Goal: Task Accomplishment & Management: Manage account settings

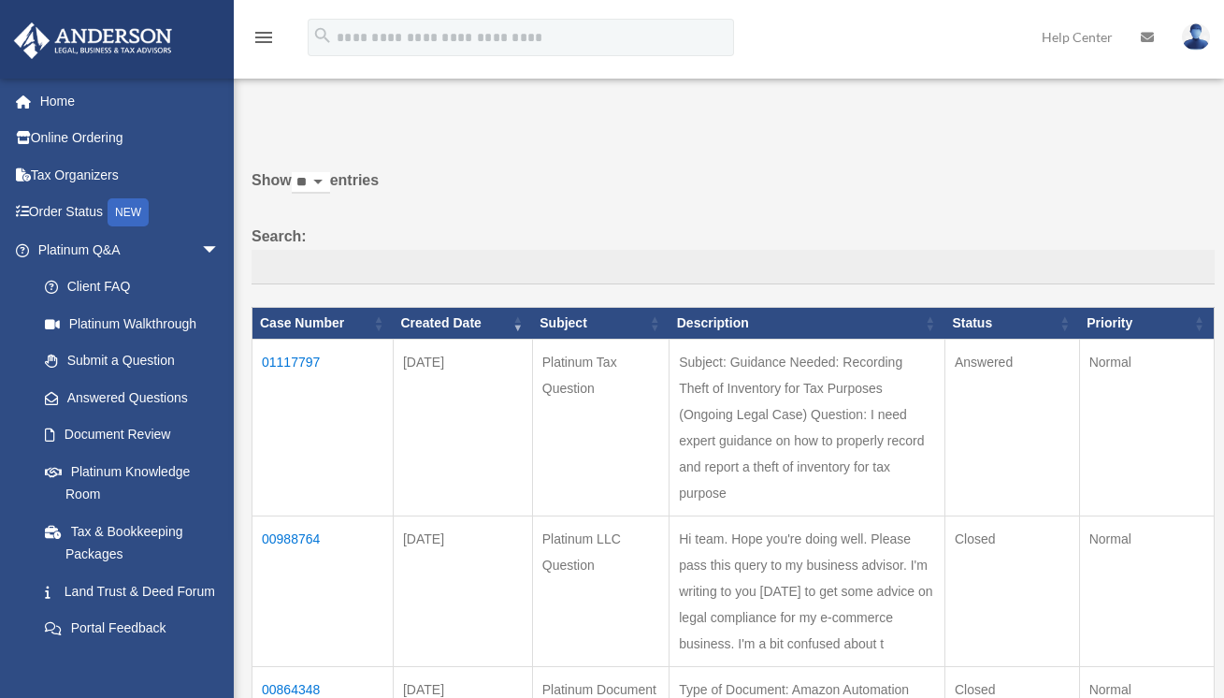
click at [288, 360] on td "01117797" at bounding box center [323, 428] width 141 height 177
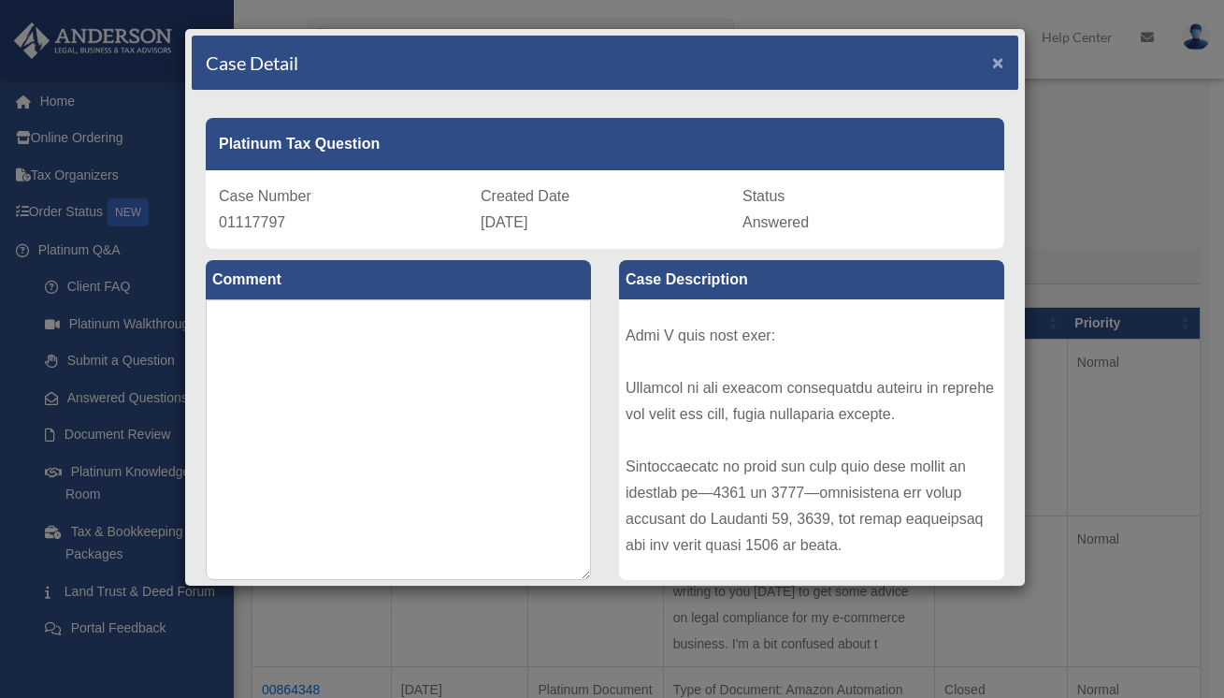
click at [992, 62] on span "×" at bounding box center [998, 62] width 12 height 22
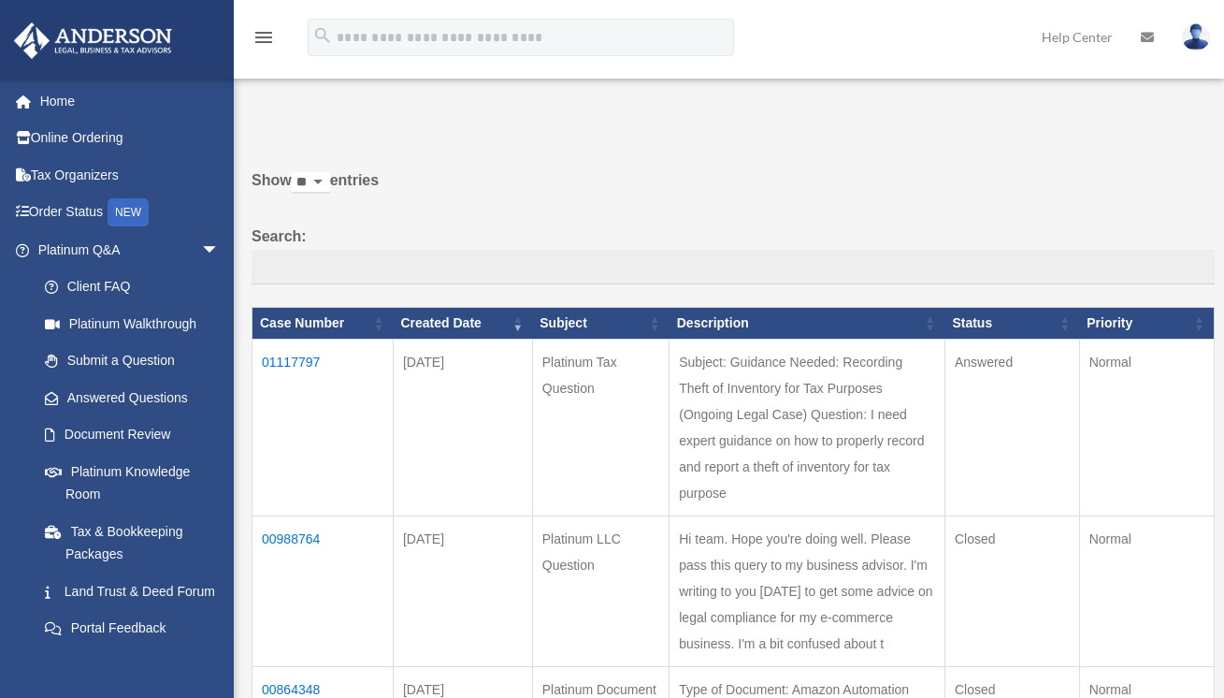
click at [813, 405] on td "Subject: Guidance Needed: Recording Theft of Inventory for Tax Purposes (Ongoin…" at bounding box center [808, 428] width 276 height 177
click at [979, 366] on td "Answered" at bounding box center [1012, 428] width 135 height 177
click at [294, 359] on td "01117797" at bounding box center [323, 428] width 141 height 177
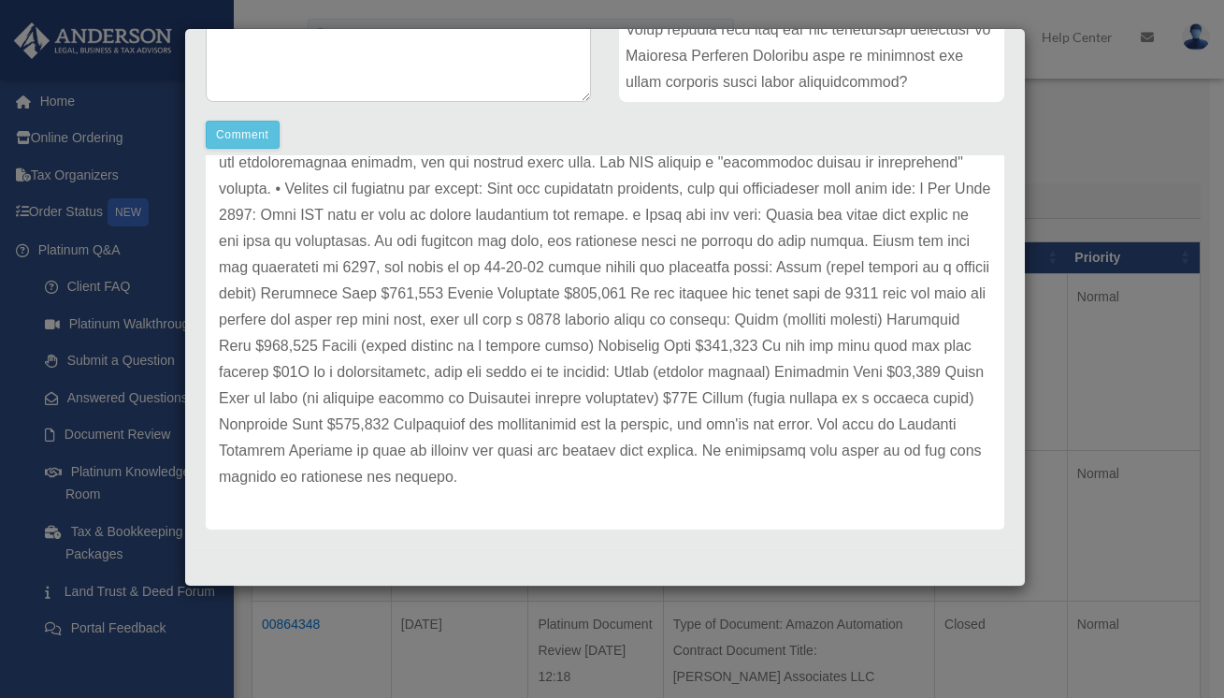
scroll to position [69, 0]
click at [556, 441] on p at bounding box center [605, 97] width 773 height 786
click at [495, 418] on p at bounding box center [605, 97] width 773 height 786
click at [535, 388] on p at bounding box center [605, 97] width 773 height 786
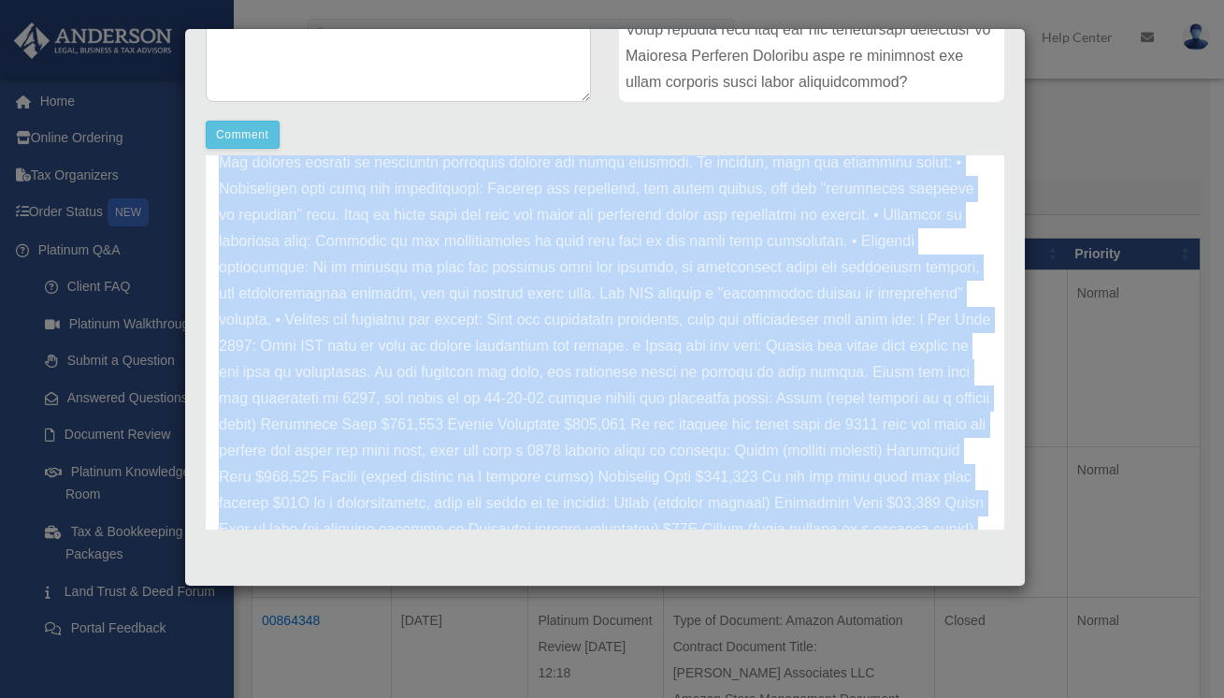
scroll to position [549, 0]
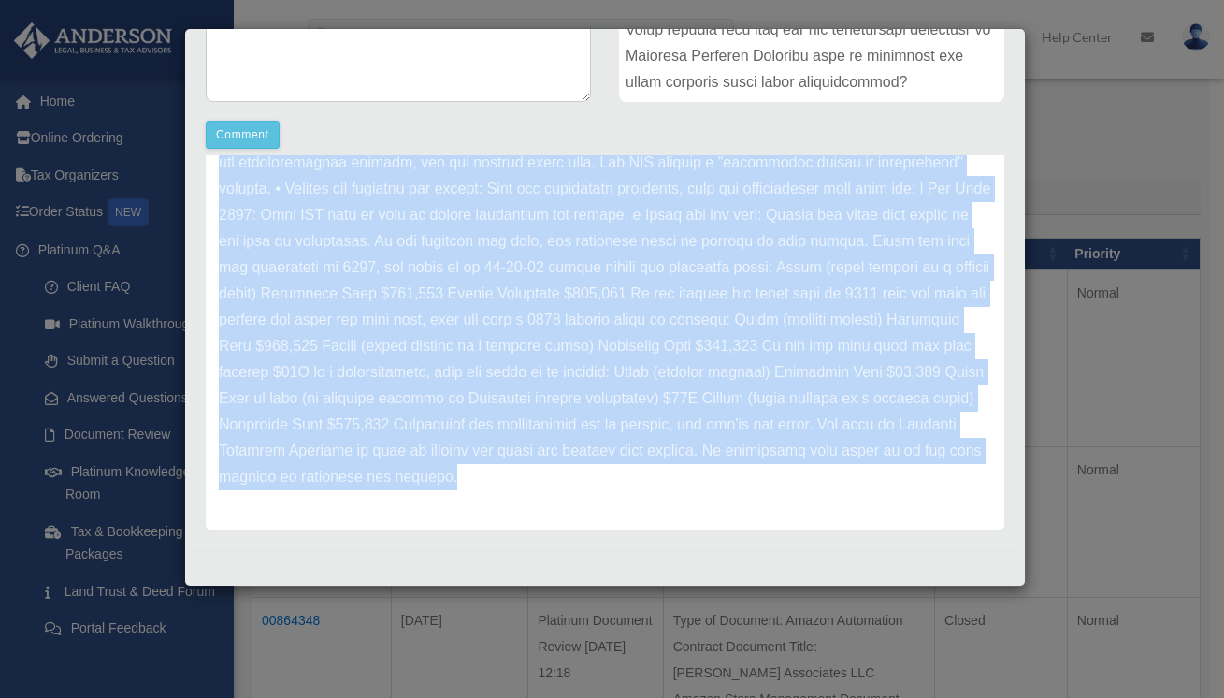
drag, startPoint x: 219, startPoint y: 264, endPoint x: 961, endPoint y: 492, distance: 776.0
click at [961, 492] on div "Update date : 09-22-2025" at bounding box center [605, 97] width 799 height 864
copy p "Typically, a loss is deductible in the year the loss is discovered. In your sit…"
click at [545, 452] on p at bounding box center [605, 97] width 773 height 786
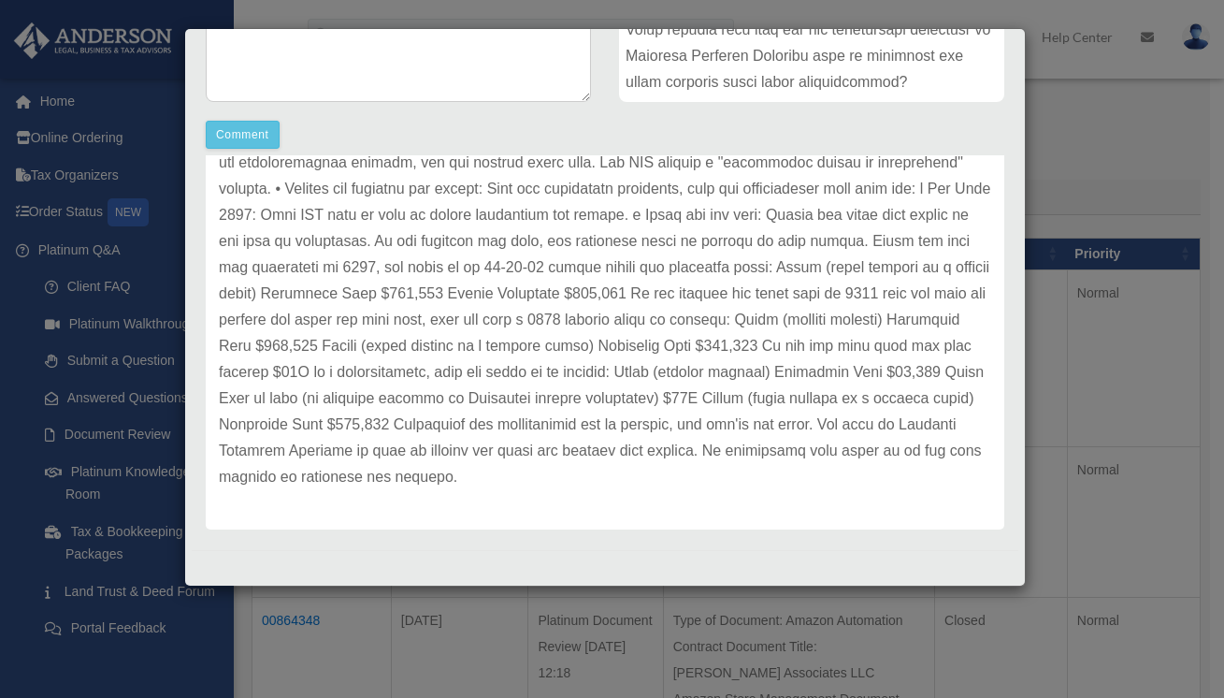
click at [629, 276] on p at bounding box center [605, 97] width 773 height 786
click at [323, 634] on div "Case Detail × Platinum Tax Question Case Number 01117797 Created Date September…" at bounding box center [612, 349] width 1224 height 698
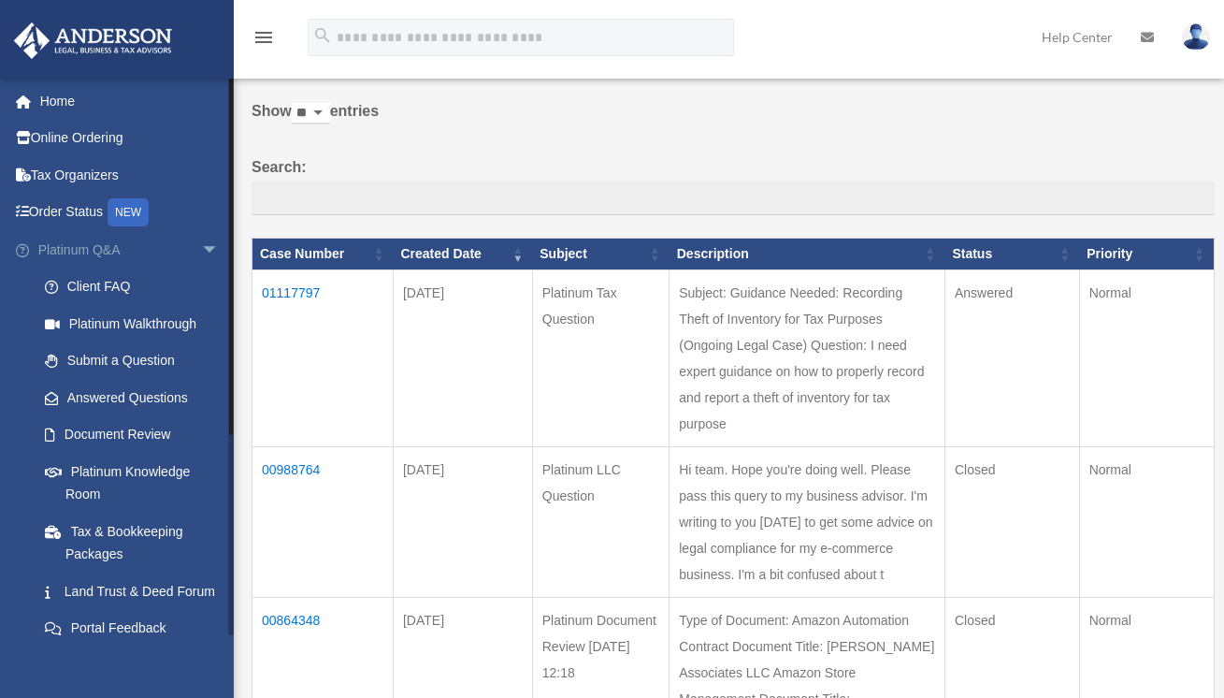
click at [201, 250] on span "arrow_drop_down" at bounding box center [219, 250] width 37 height 38
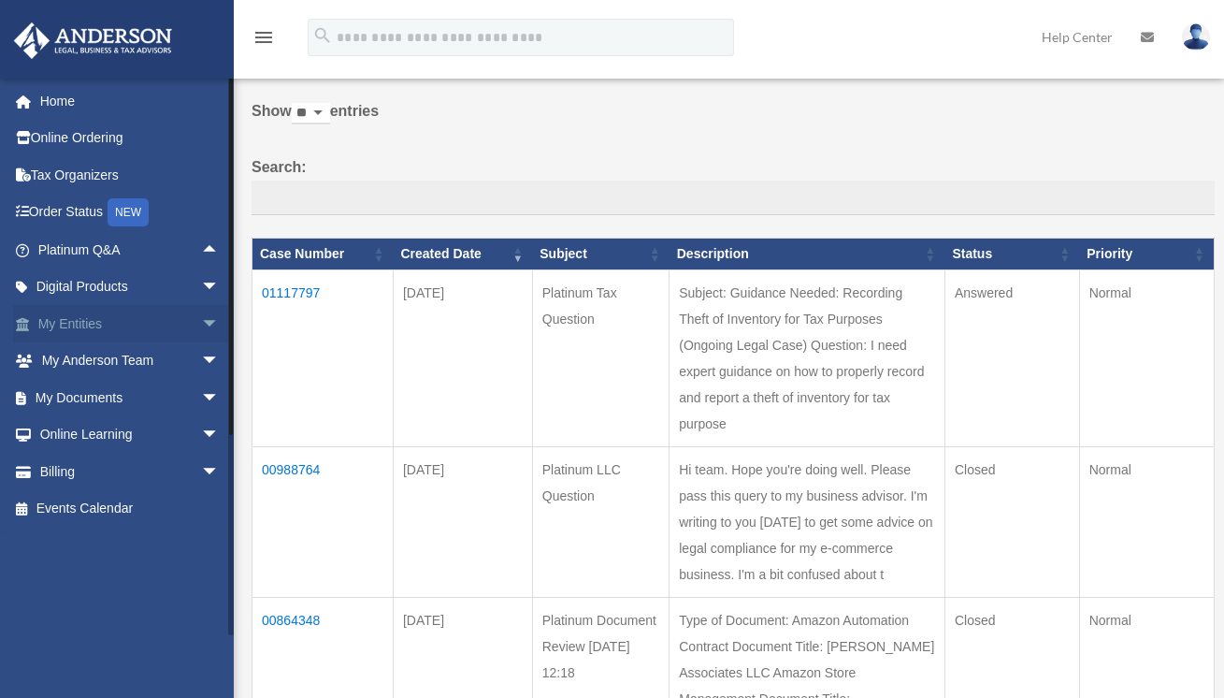
click at [201, 324] on span "arrow_drop_down" at bounding box center [219, 324] width 37 height 38
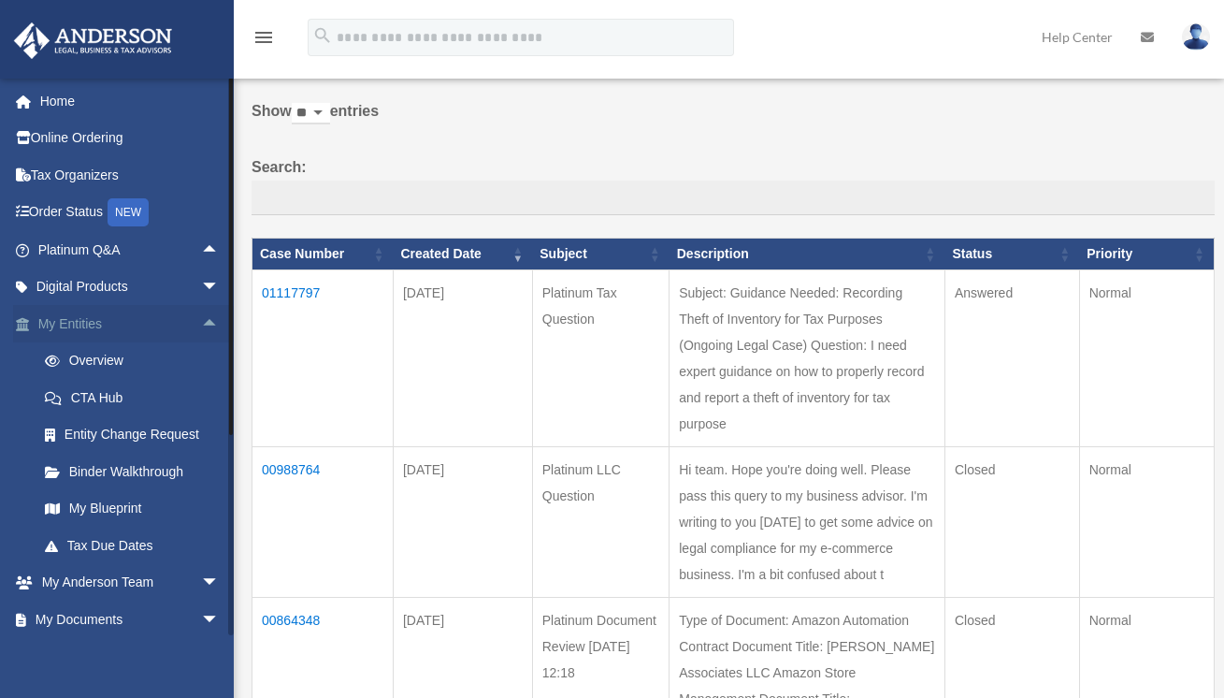
click at [201, 324] on span "arrow_drop_up" at bounding box center [219, 324] width 37 height 38
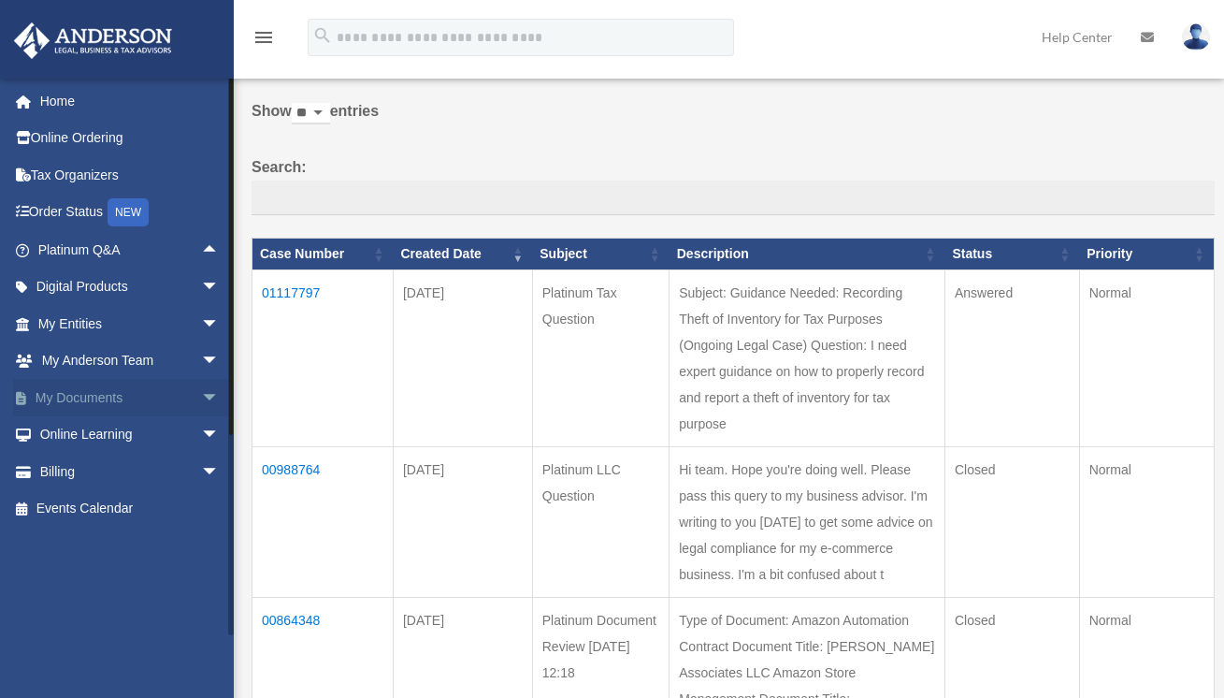
click at [201, 398] on span "arrow_drop_down" at bounding box center [219, 398] width 37 height 38
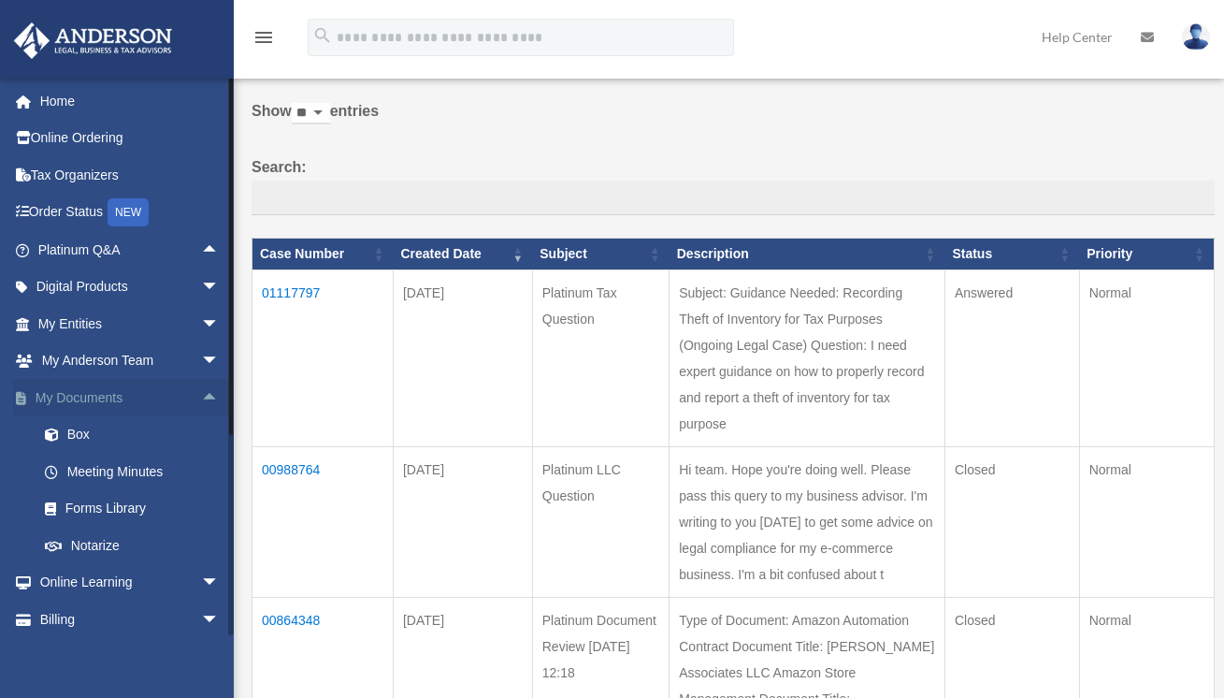
click at [201, 398] on span "arrow_drop_up" at bounding box center [219, 398] width 37 height 38
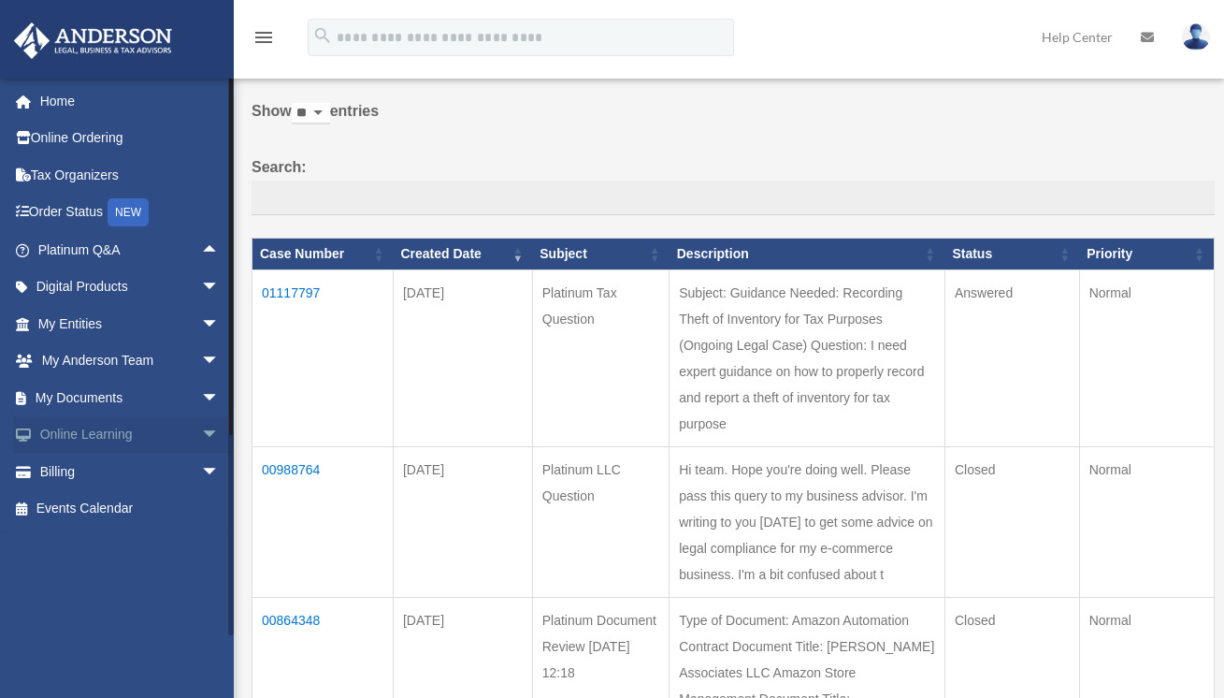
click at [201, 433] on span "arrow_drop_down" at bounding box center [219, 435] width 37 height 38
click at [201, 433] on span "arrow_drop_up" at bounding box center [219, 435] width 37 height 38
click at [201, 470] on span "arrow_drop_down" at bounding box center [219, 472] width 37 height 38
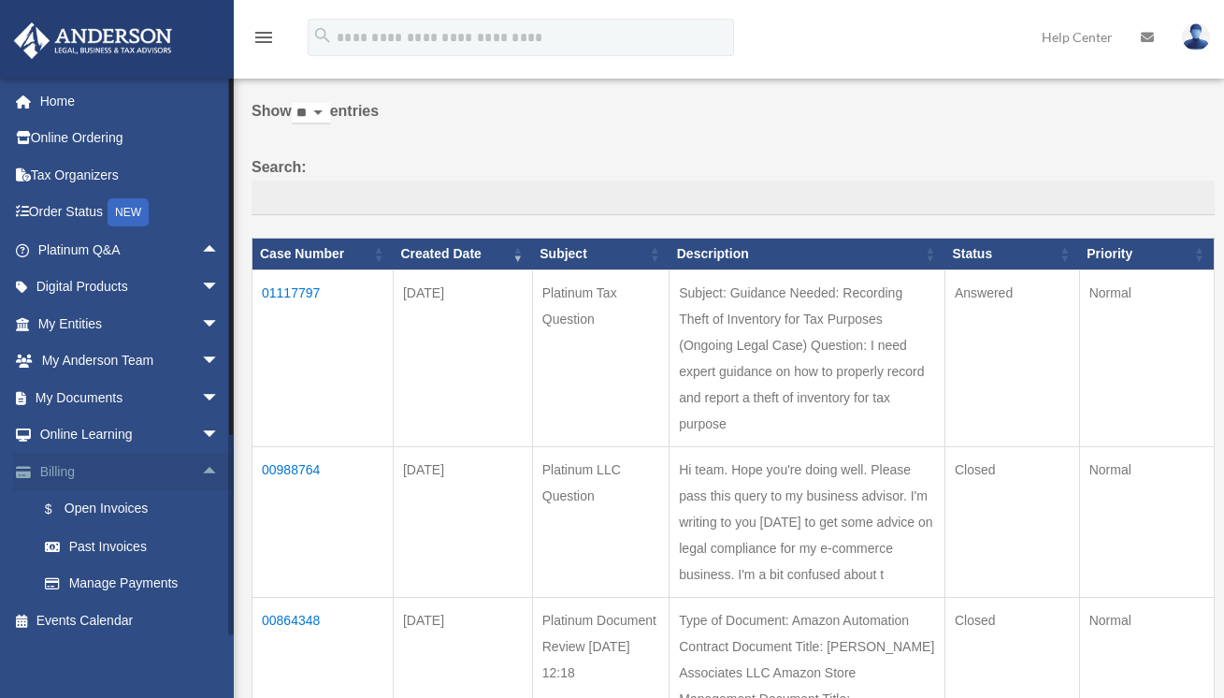
click at [201, 470] on span "arrow_drop_up" at bounding box center [219, 472] width 37 height 38
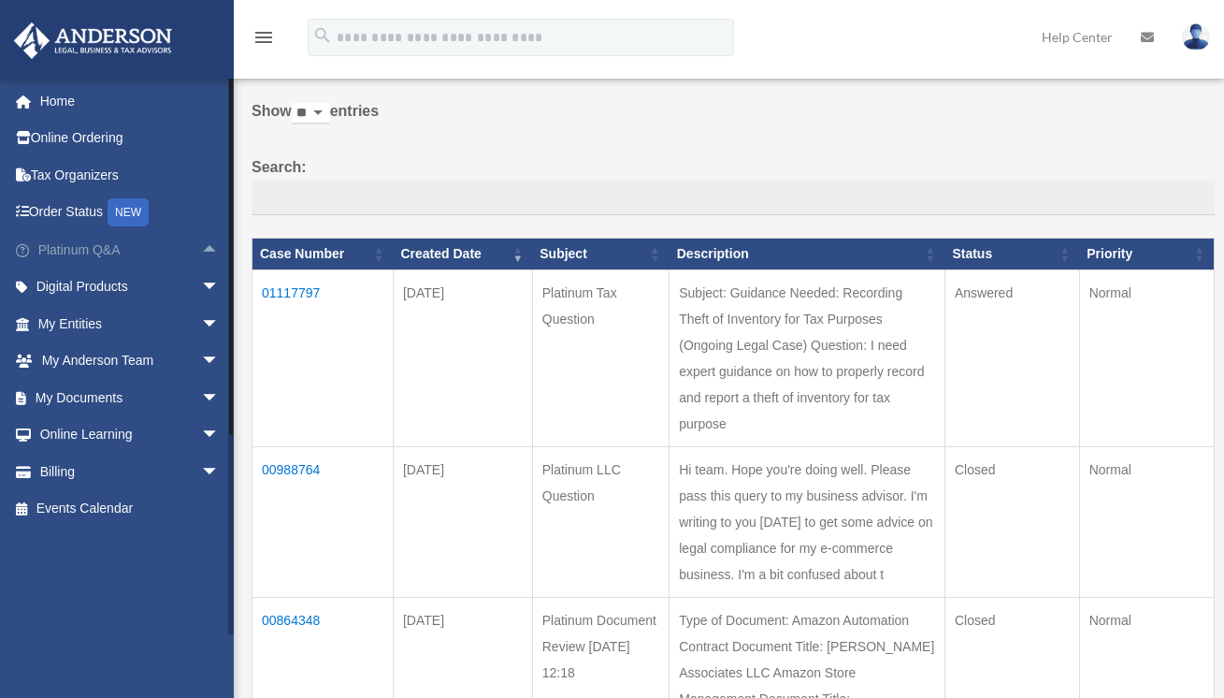
click at [201, 260] on span "arrow_drop_up" at bounding box center [219, 250] width 37 height 38
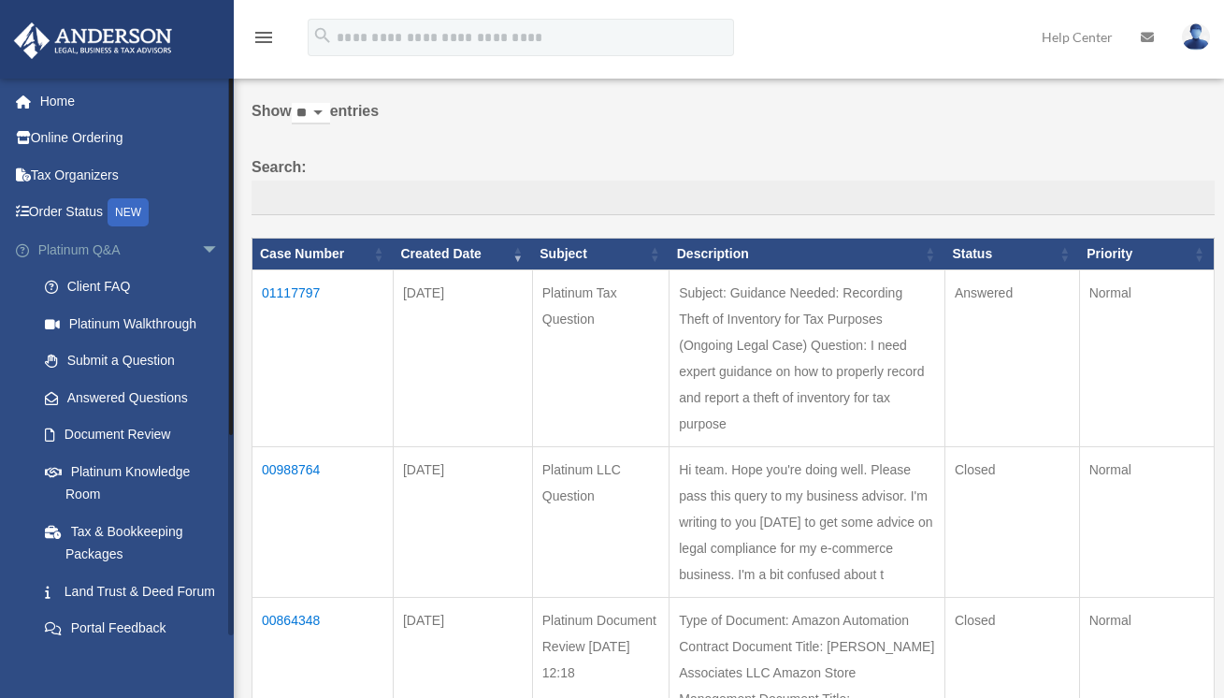
click at [201, 260] on span "arrow_drop_down" at bounding box center [219, 250] width 37 height 38
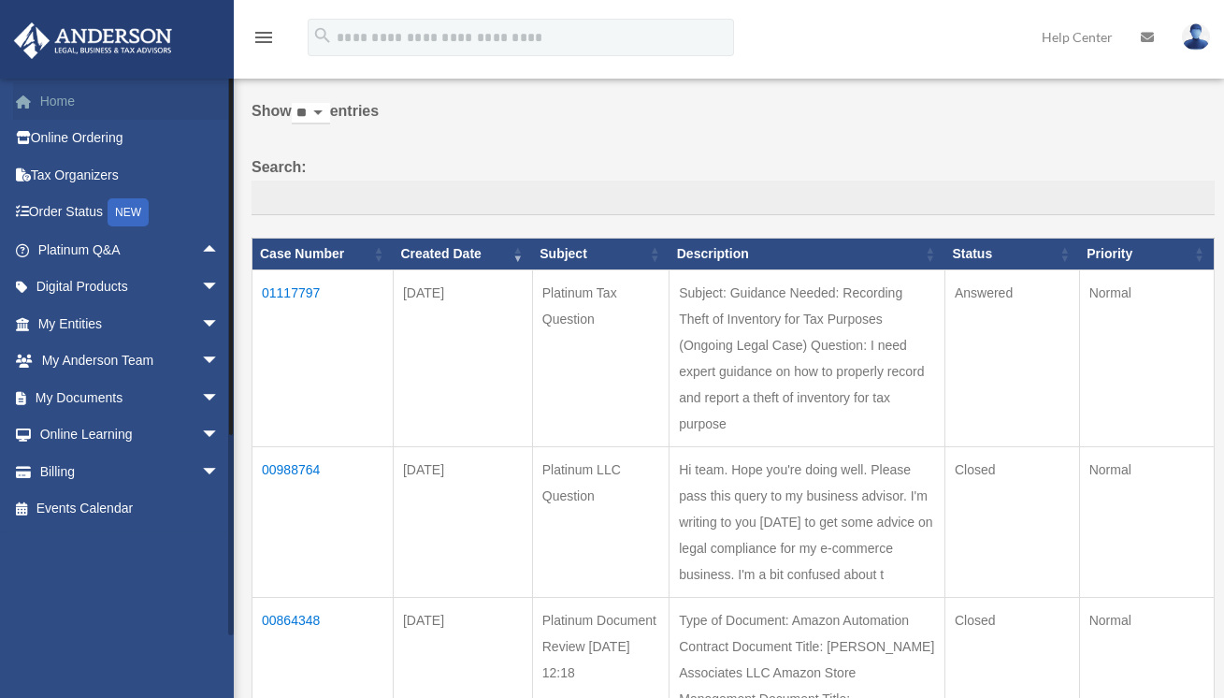
click at [59, 94] on link "Home" at bounding box center [130, 100] width 235 height 37
click at [201, 401] on span "arrow_drop_down" at bounding box center [219, 398] width 37 height 38
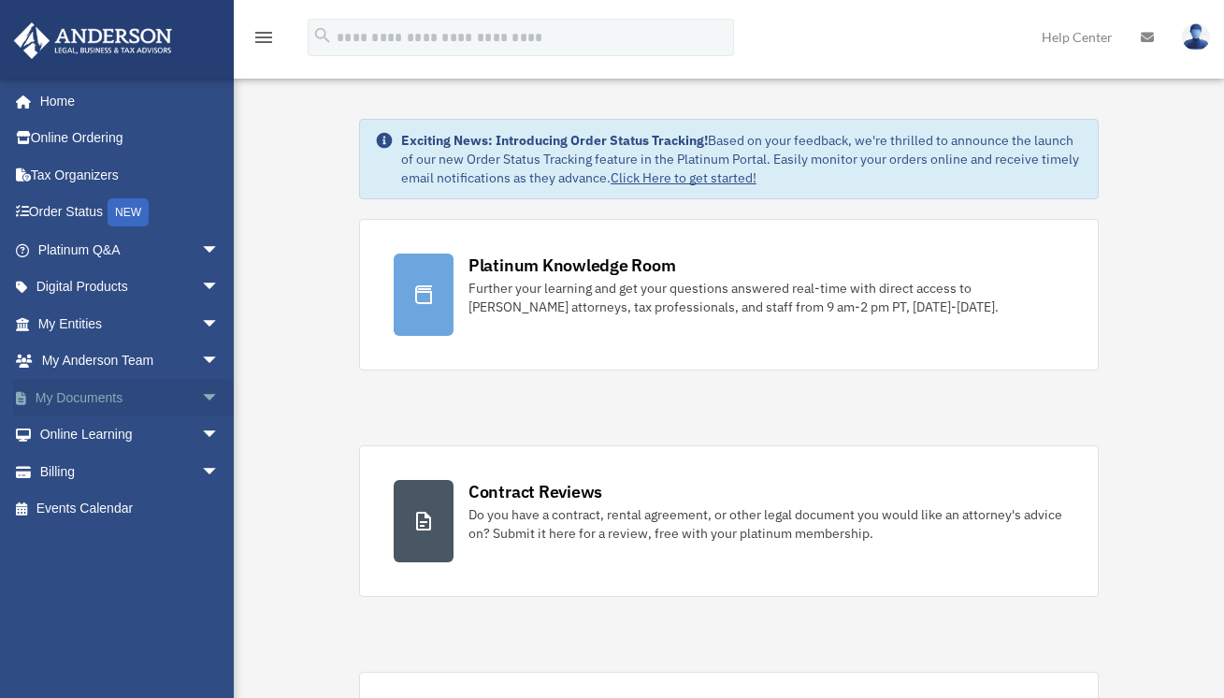
click at [201, 401] on span "arrow_drop_down" at bounding box center [219, 398] width 37 height 38
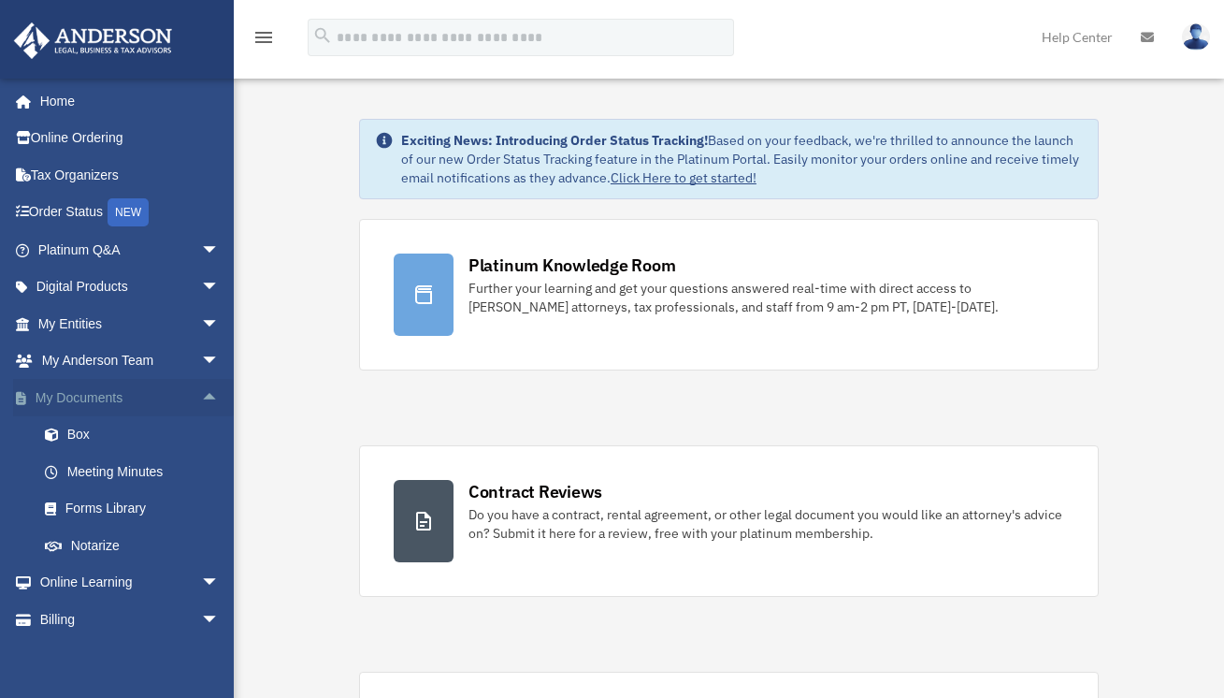
click at [201, 400] on span "arrow_drop_up" at bounding box center [219, 398] width 37 height 38
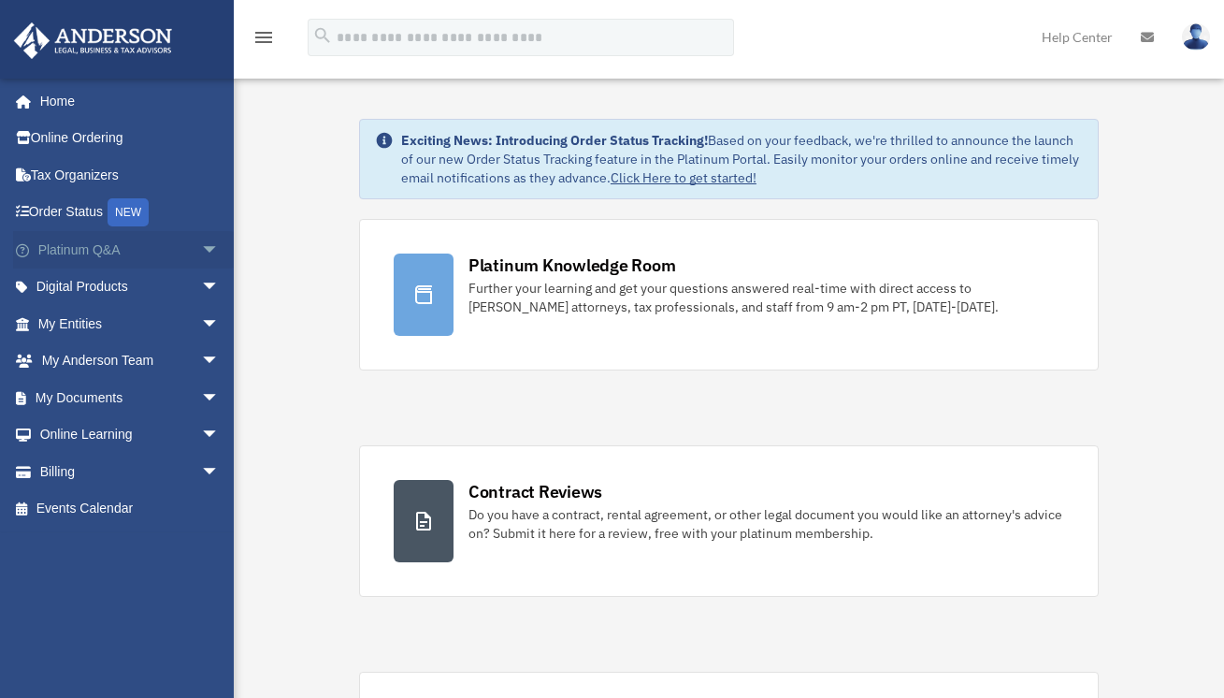
click at [201, 249] on span "arrow_drop_down" at bounding box center [219, 250] width 37 height 38
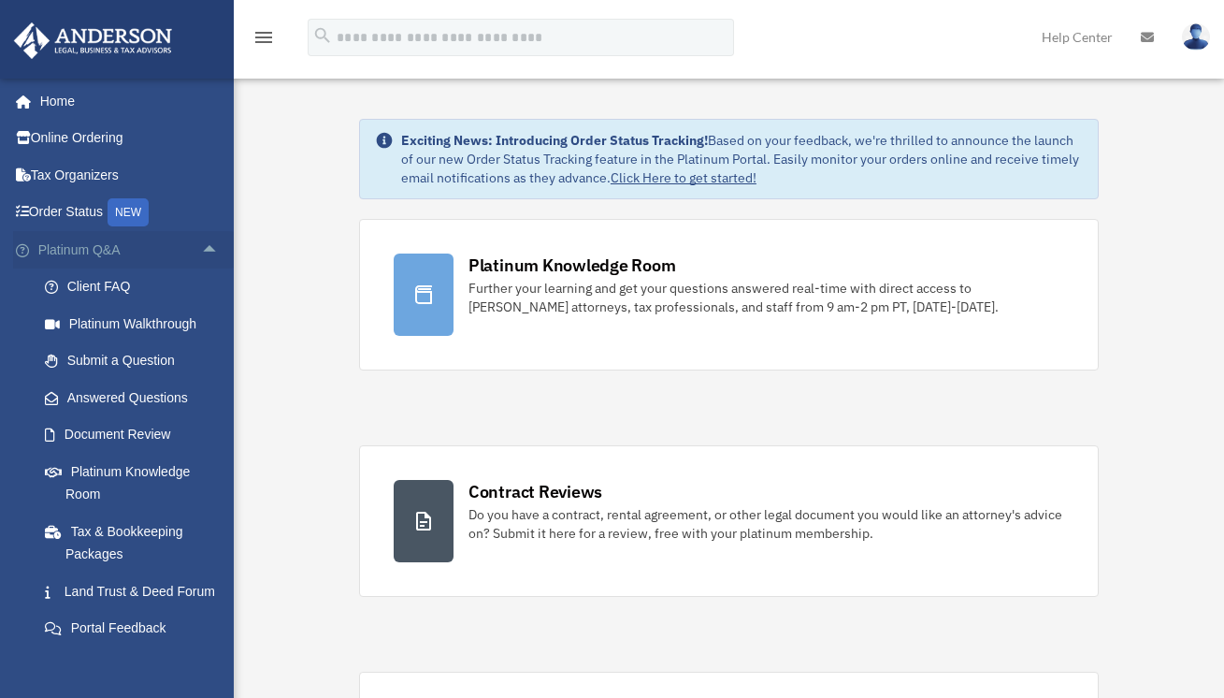
click at [201, 249] on span "arrow_drop_up" at bounding box center [219, 250] width 37 height 38
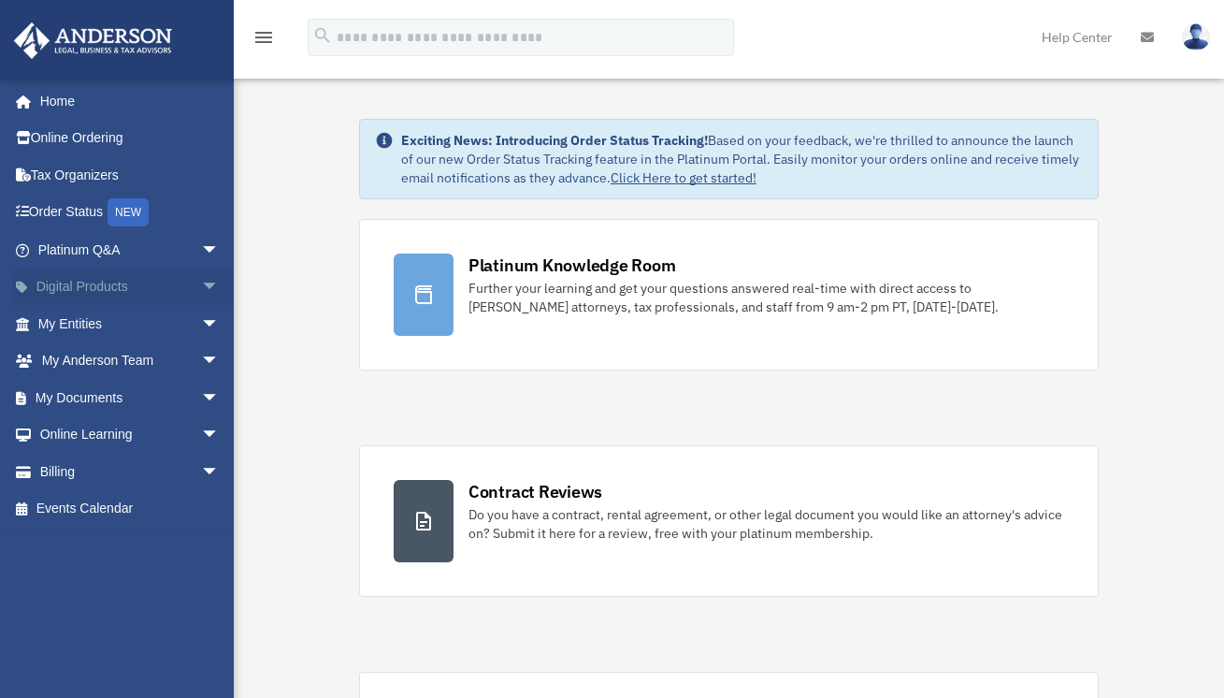
click at [201, 286] on span "arrow_drop_down" at bounding box center [219, 287] width 37 height 38
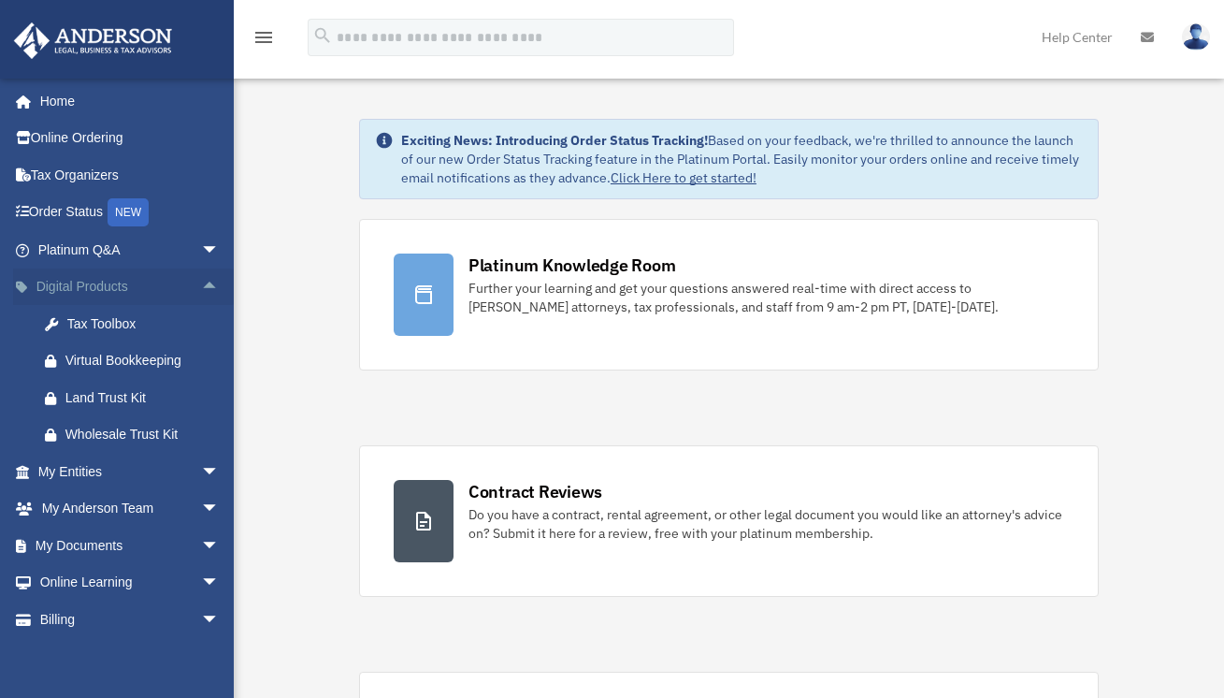
click at [201, 282] on span "arrow_drop_up" at bounding box center [219, 287] width 37 height 38
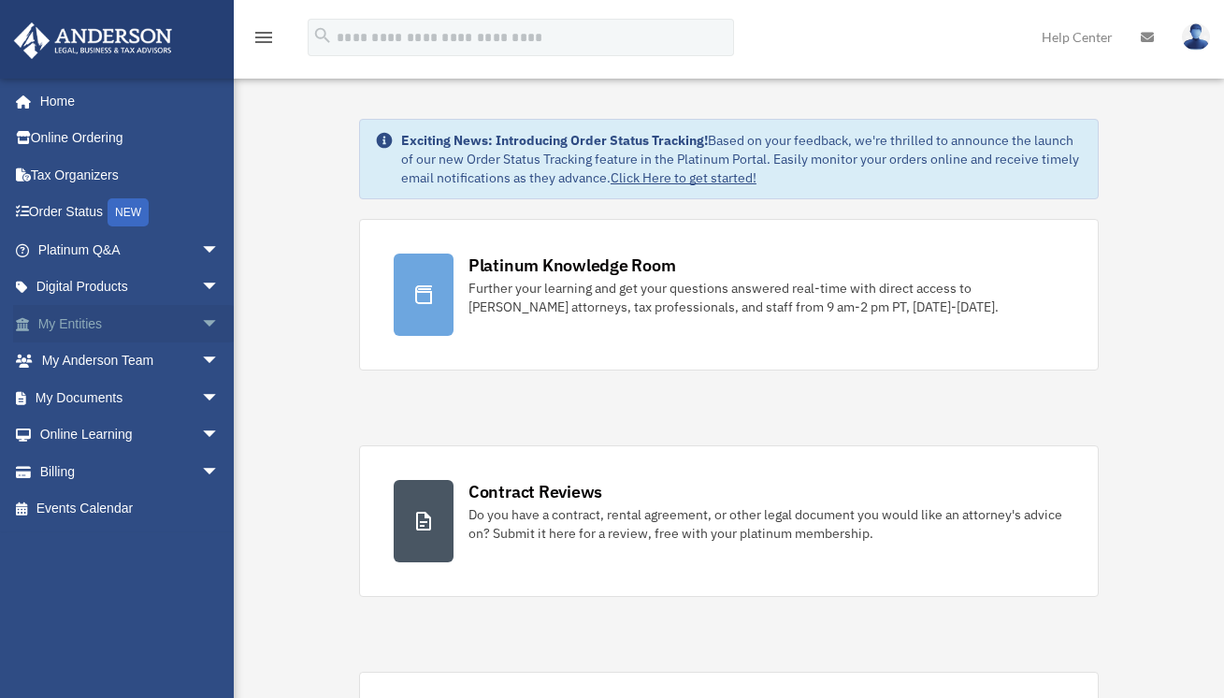
click at [201, 327] on span "arrow_drop_down" at bounding box center [219, 324] width 37 height 38
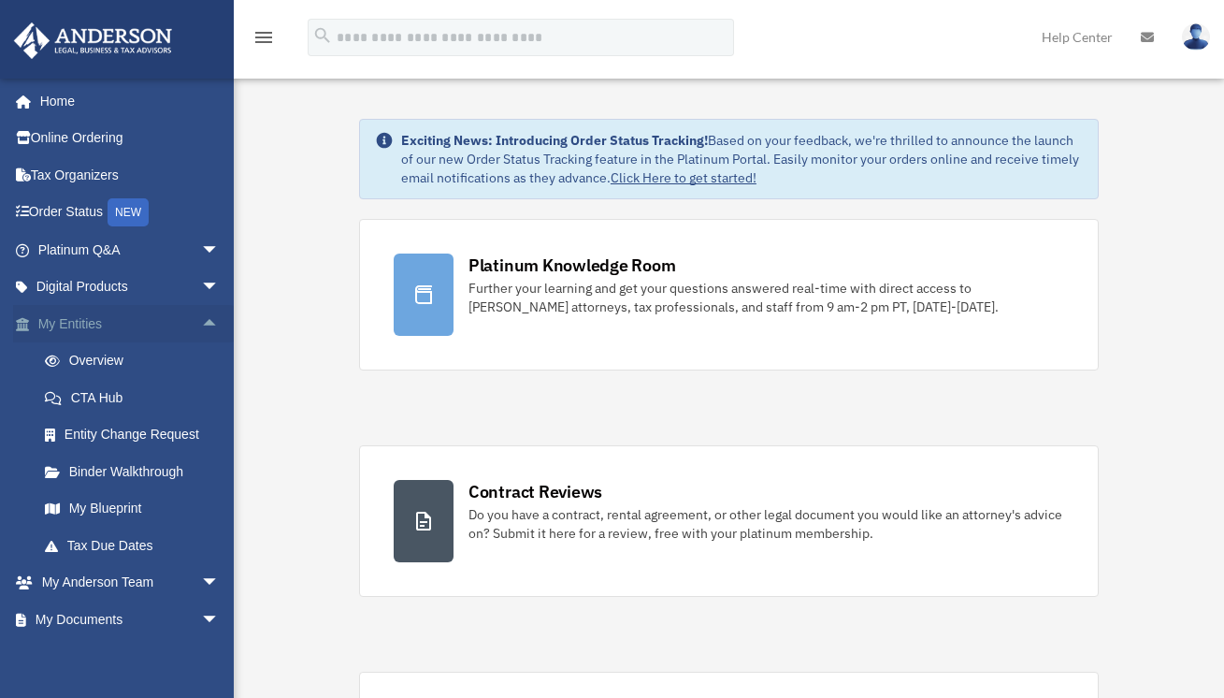
click at [201, 327] on span "arrow_drop_up" at bounding box center [219, 324] width 37 height 38
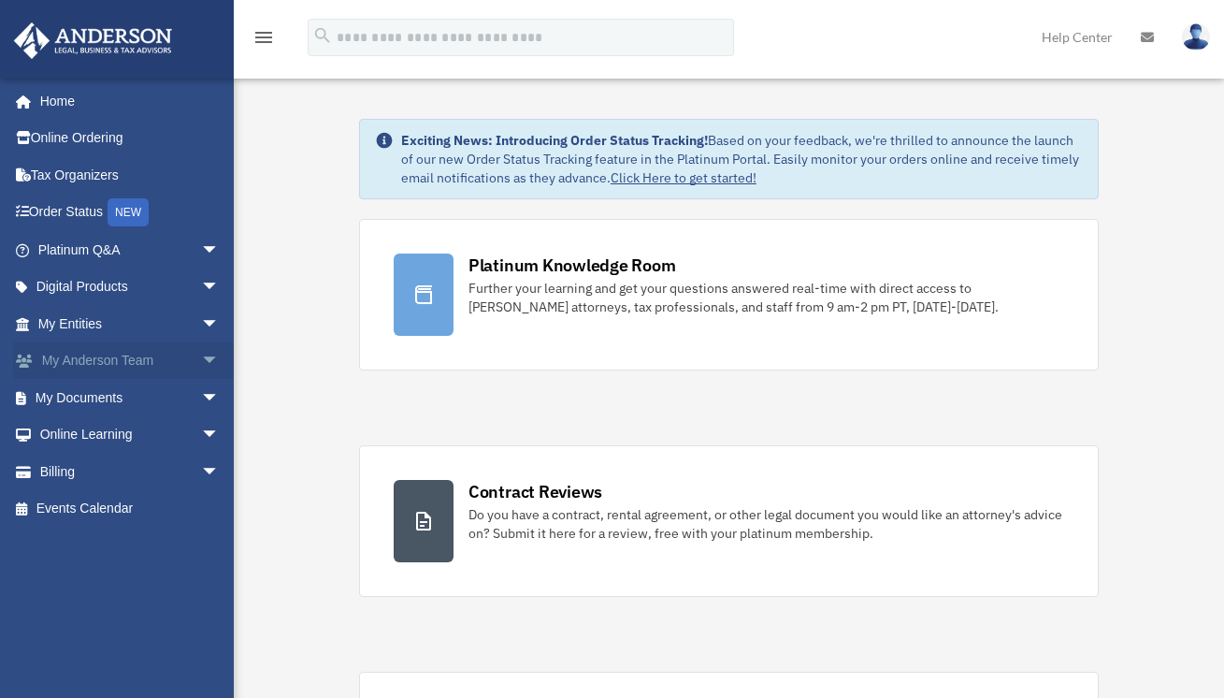
click at [201, 359] on span "arrow_drop_down" at bounding box center [219, 361] width 37 height 38
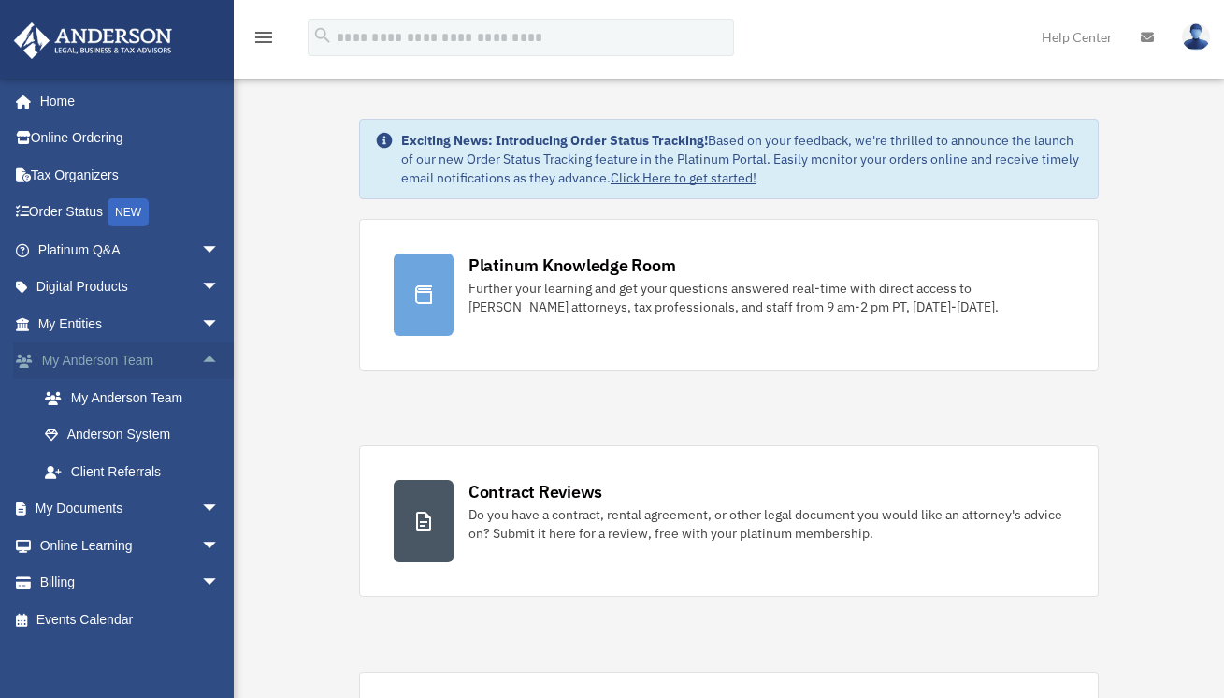
click at [201, 359] on span "arrow_drop_up" at bounding box center [219, 361] width 37 height 38
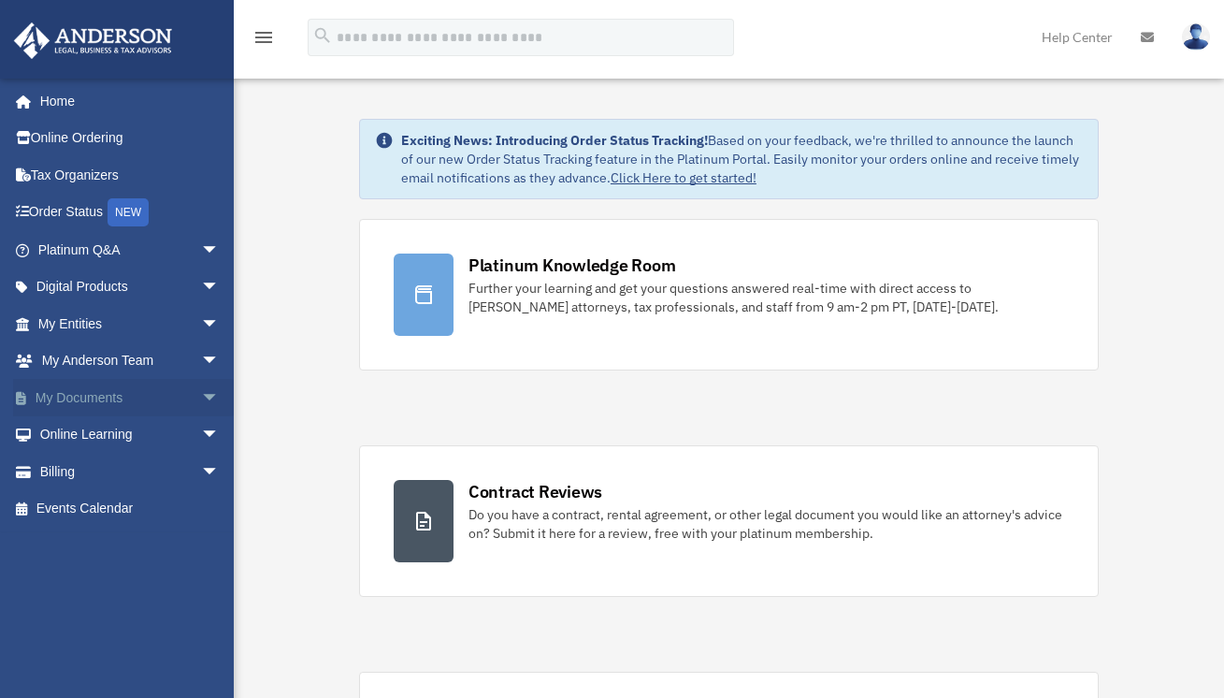
click at [201, 399] on span "arrow_drop_down" at bounding box center [219, 398] width 37 height 38
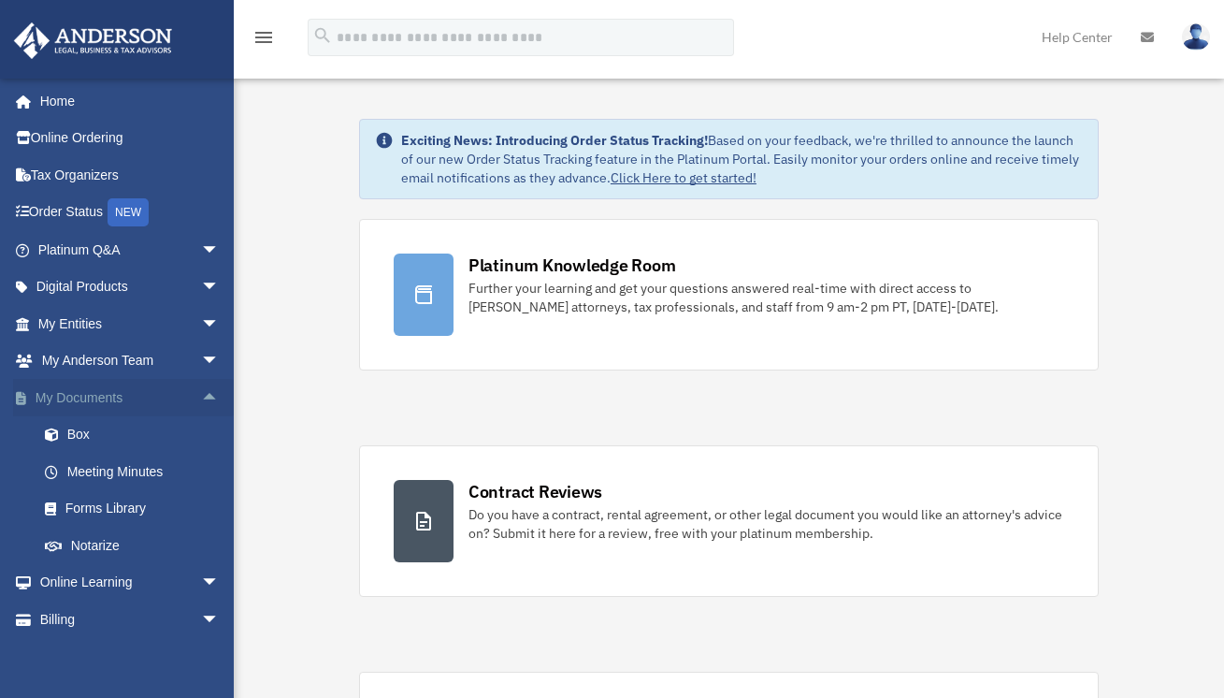
click at [201, 399] on span "arrow_drop_up" at bounding box center [219, 398] width 37 height 38
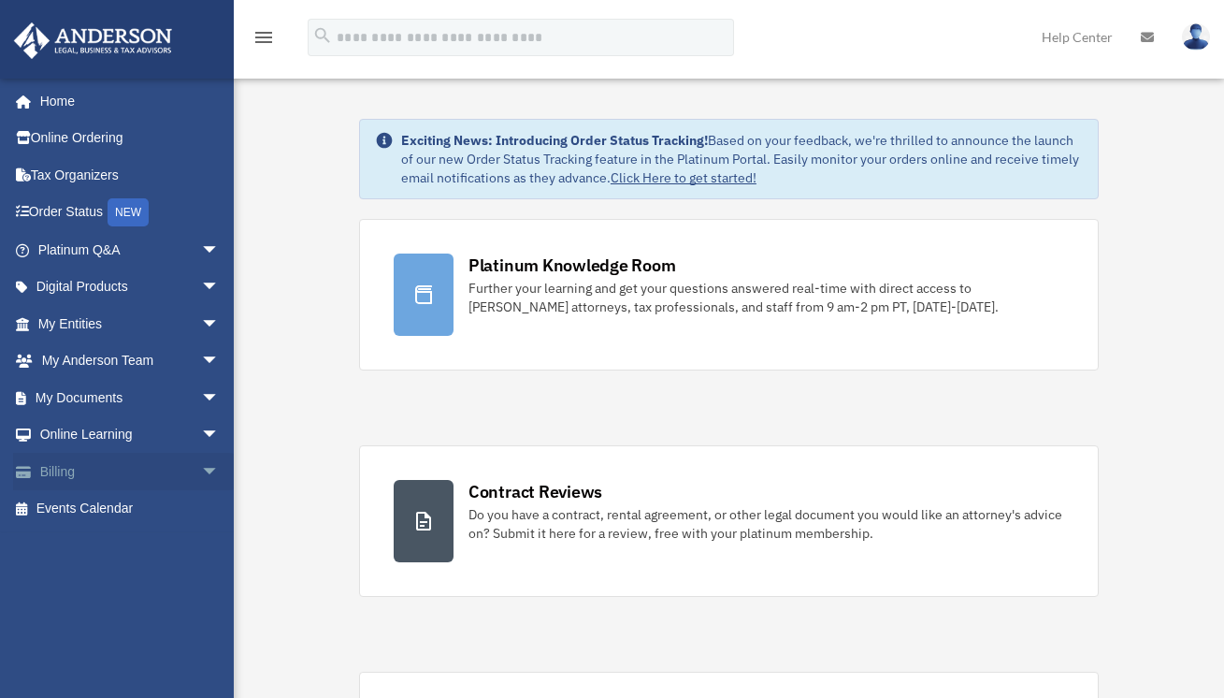
click at [201, 482] on span "arrow_drop_down" at bounding box center [219, 472] width 37 height 38
click at [201, 482] on span "arrow_drop_up" at bounding box center [219, 472] width 37 height 38
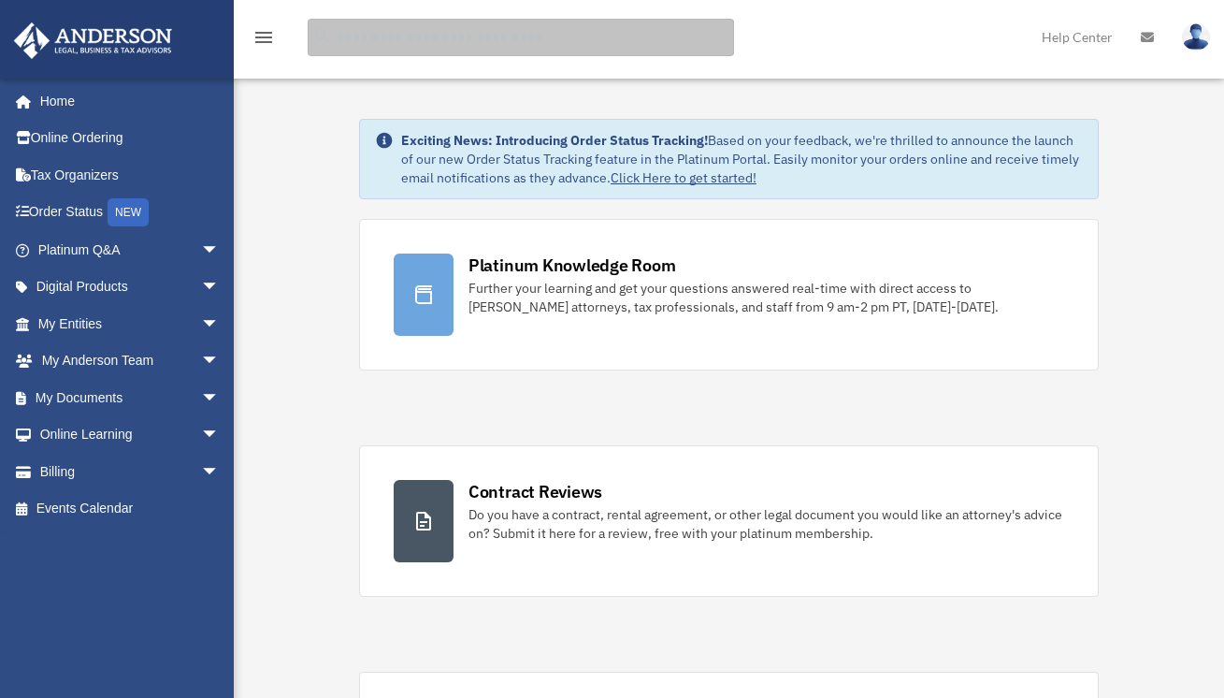
click at [555, 50] on input "search" at bounding box center [521, 37] width 427 height 37
type input "****"
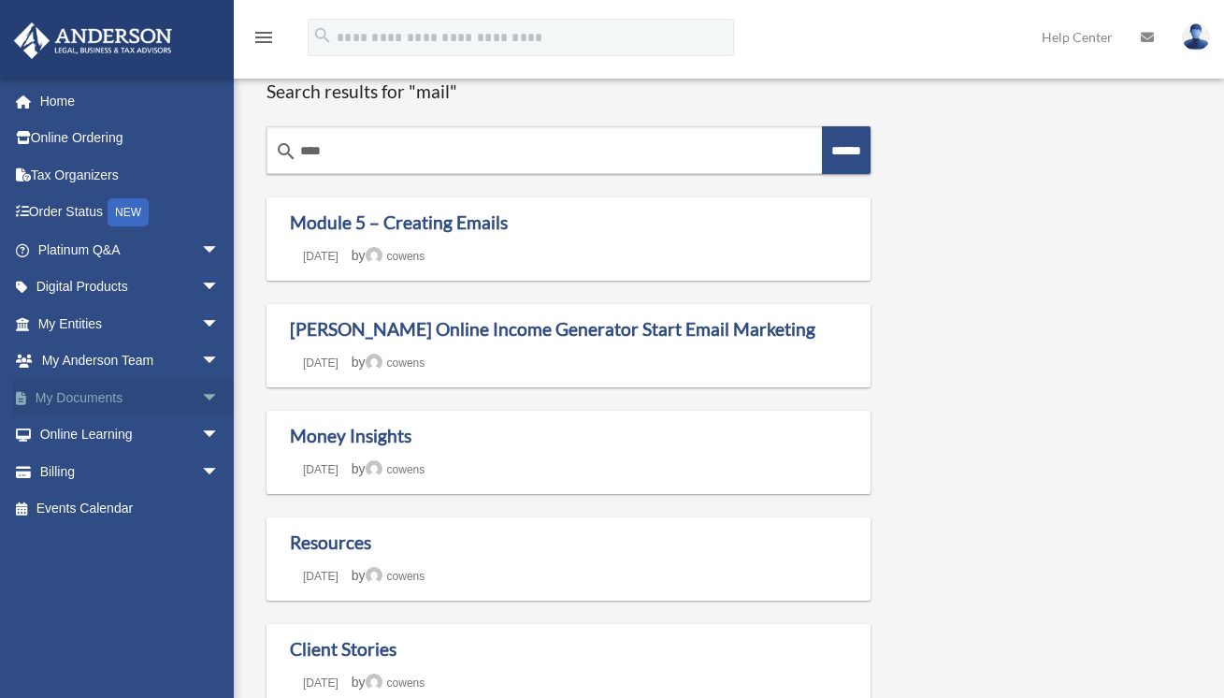
click at [201, 396] on span "arrow_drop_down" at bounding box center [219, 398] width 37 height 38
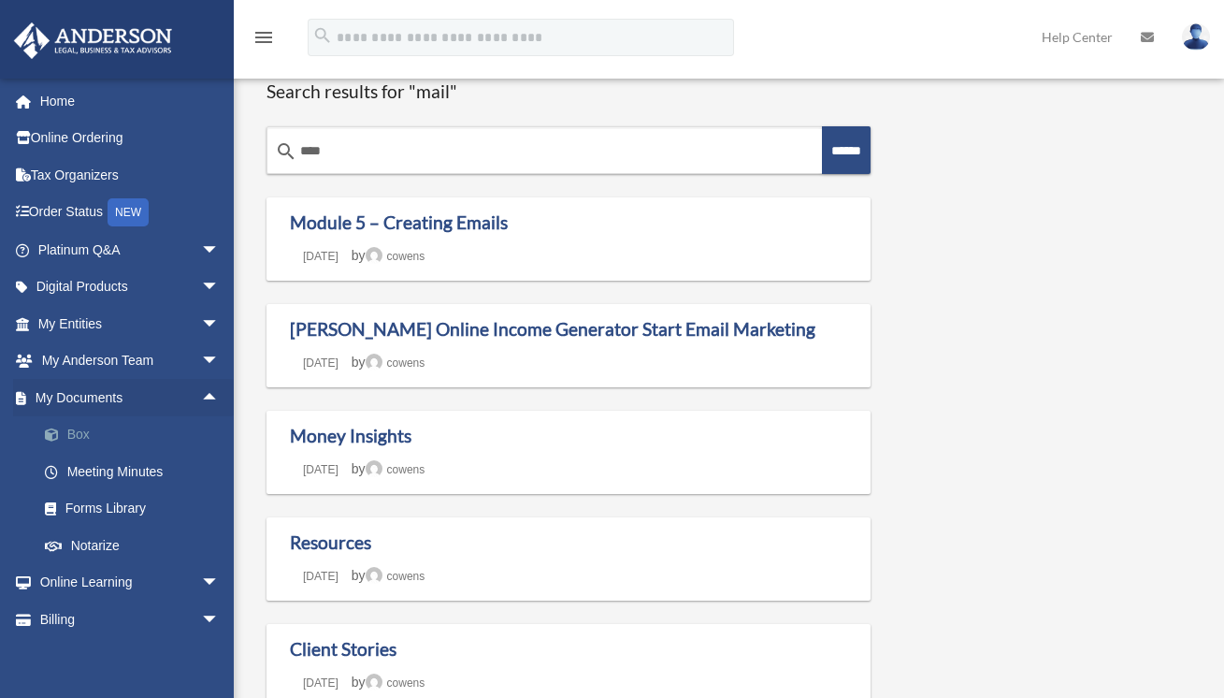
click at [151, 437] on link "Box" at bounding box center [137, 434] width 222 height 37
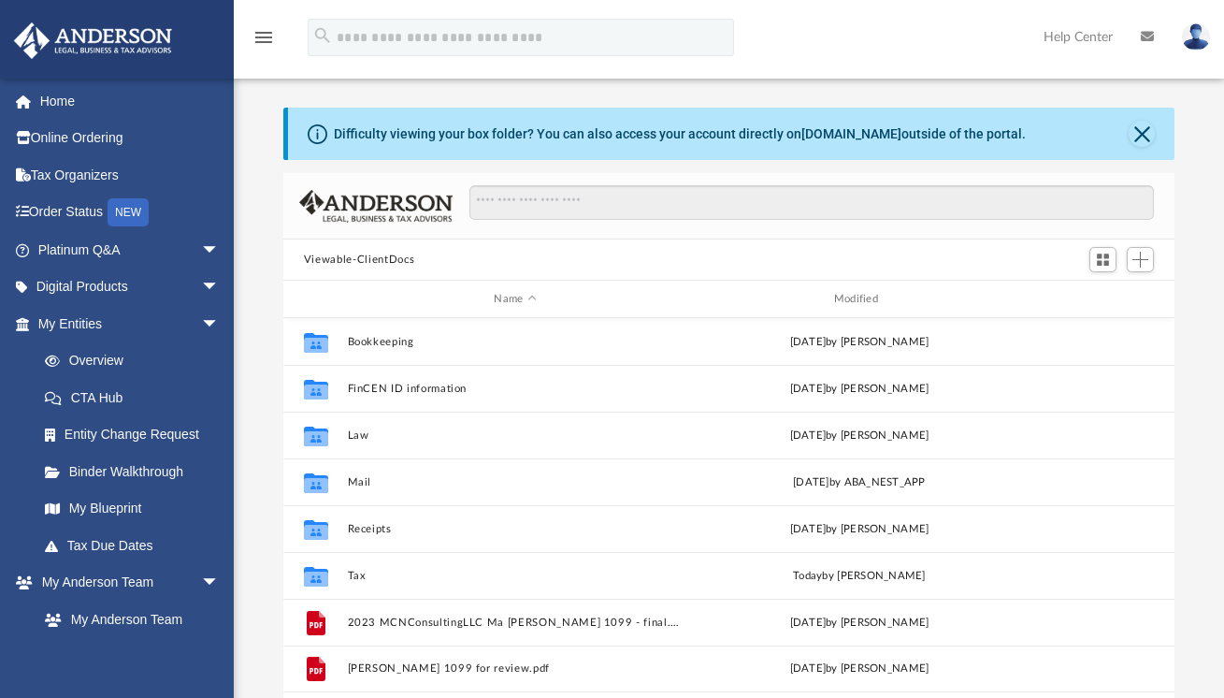
scroll to position [411, 877]
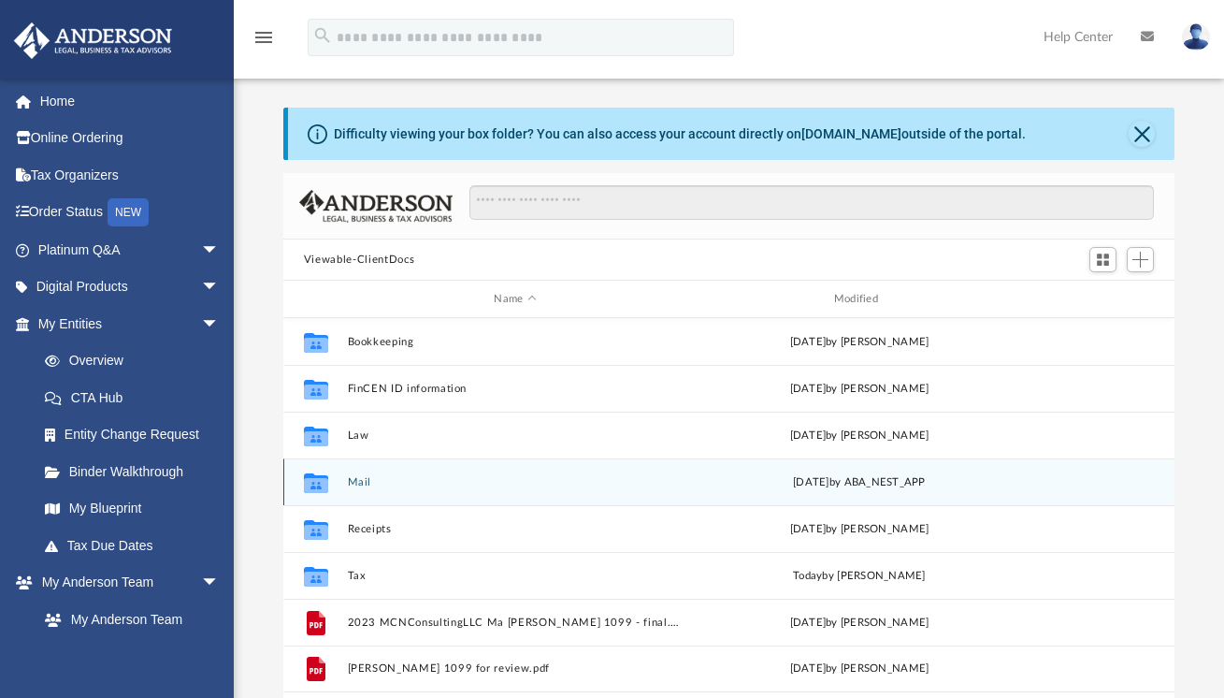
click at [361, 485] on button "Mail" at bounding box center [515, 482] width 336 height 12
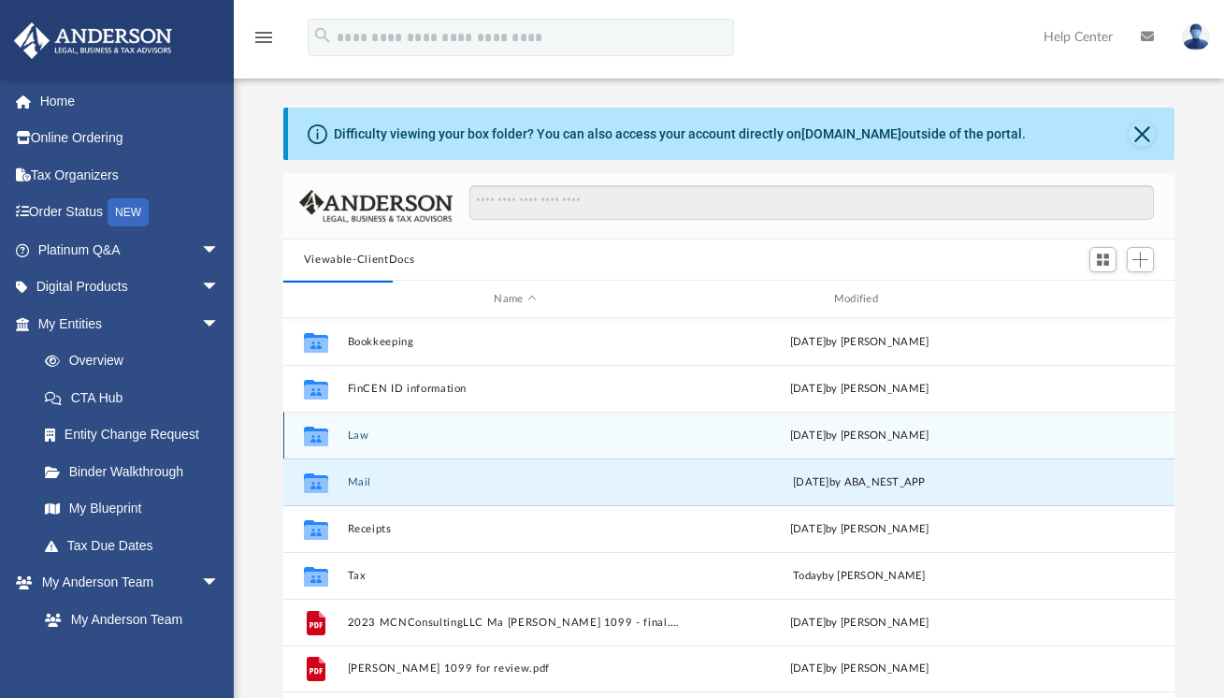
click at [366, 436] on button "Law" at bounding box center [515, 435] width 336 height 12
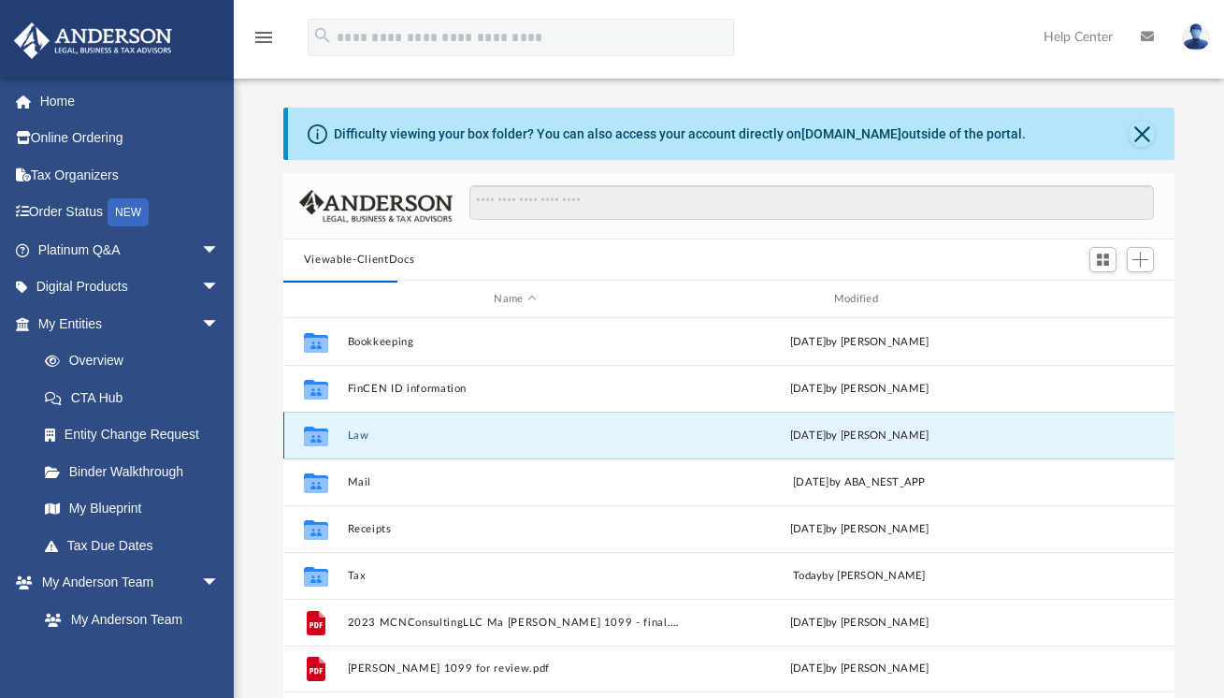
click at [366, 436] on button "Law" at bounding box center [515, 435] width 336 height 12
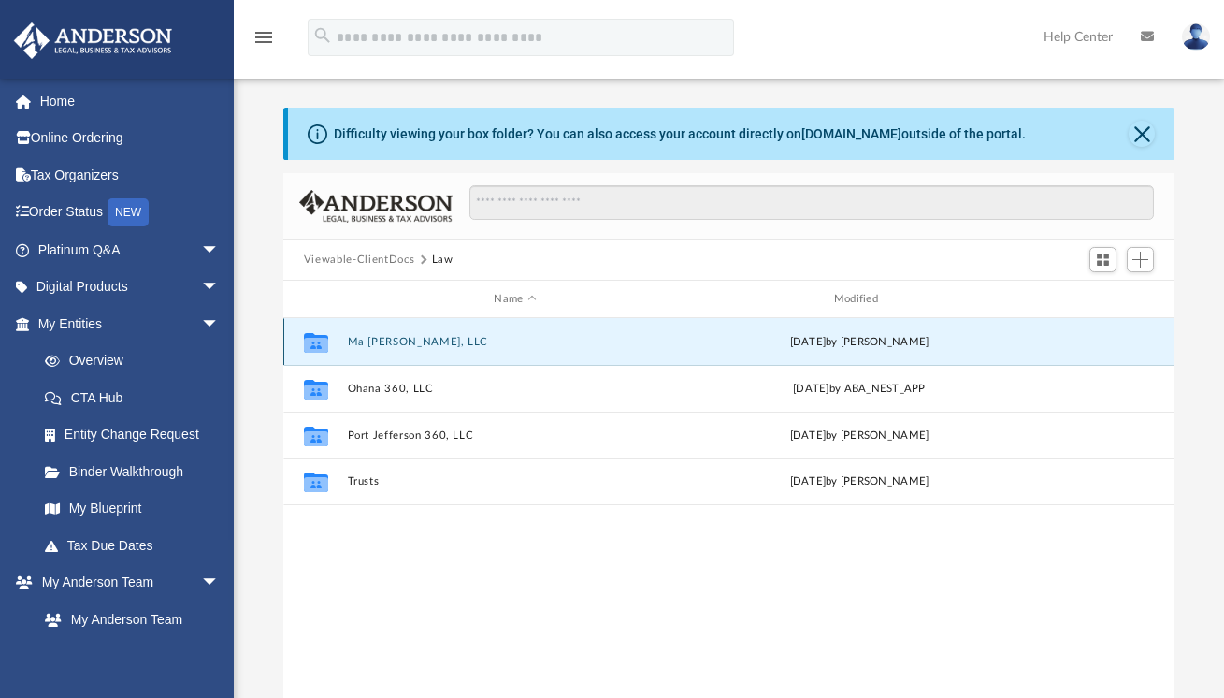
click at [396, 340] on button "Ma [PERSON_NAME], LLC" at bounding box center [515, 342] width 336 height 12
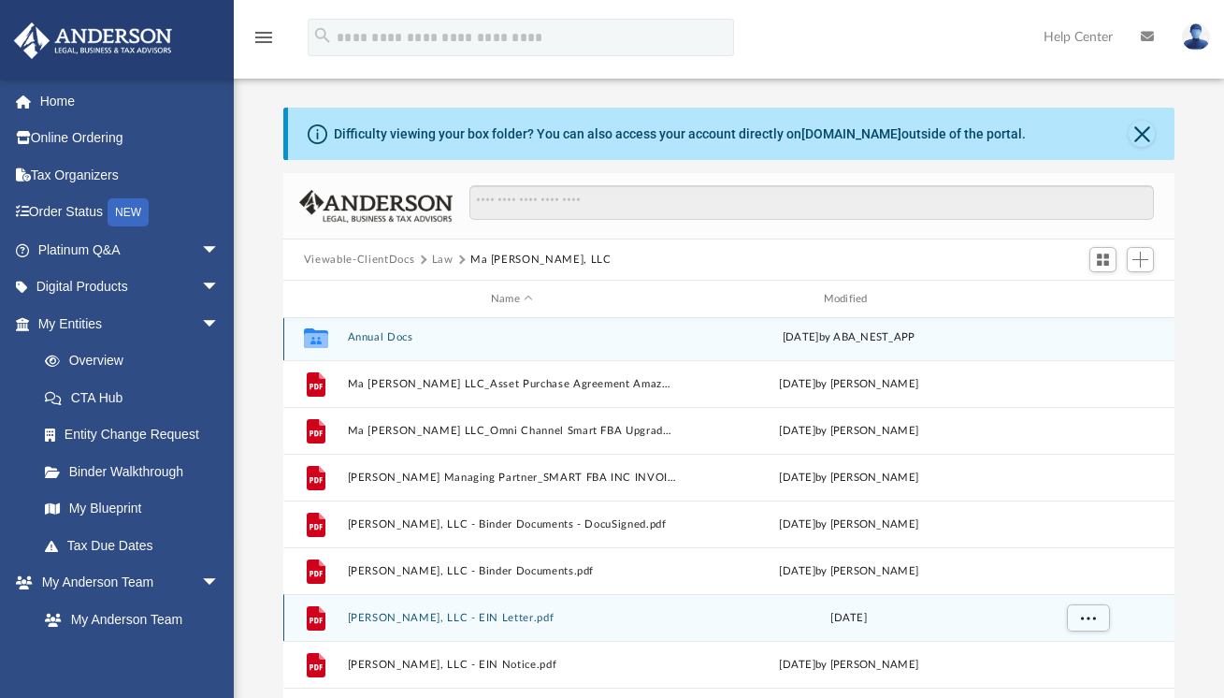
scroll to position [0, 0]
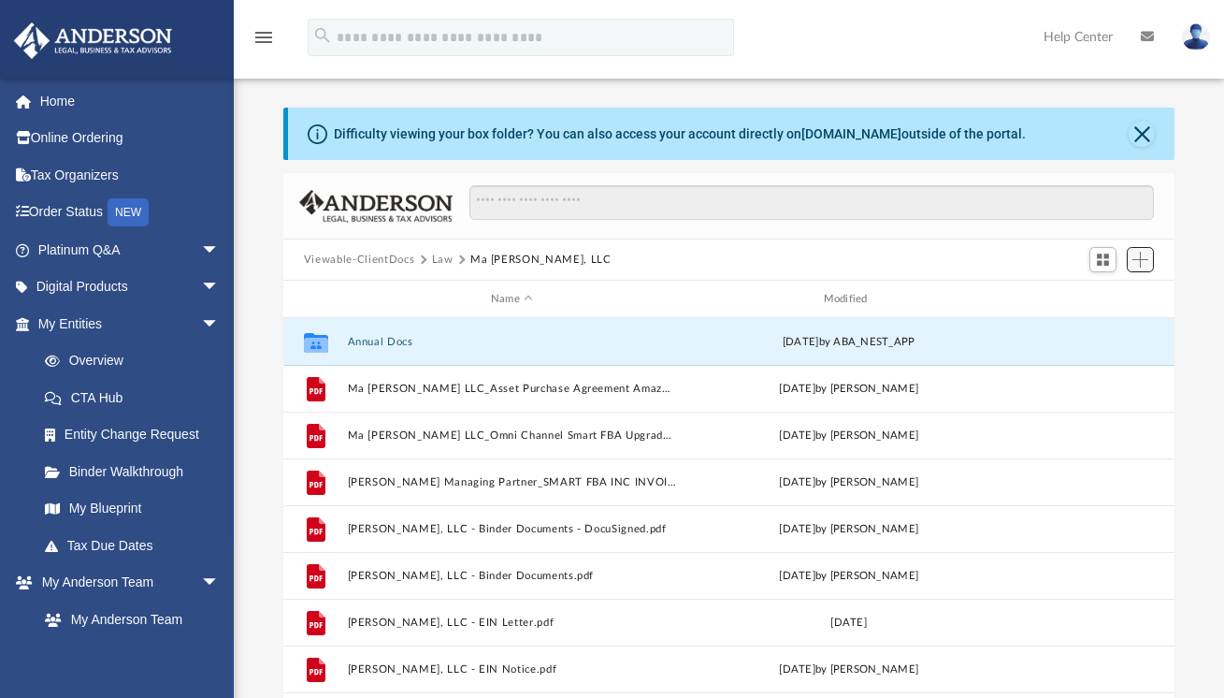
click at [1140, 253] on span "Add" at bounding box center [1141, 260] width 16 height 16
click at [1097, 325] on li "New Folder" at bounding box center [1114, 326] width 60 height 20
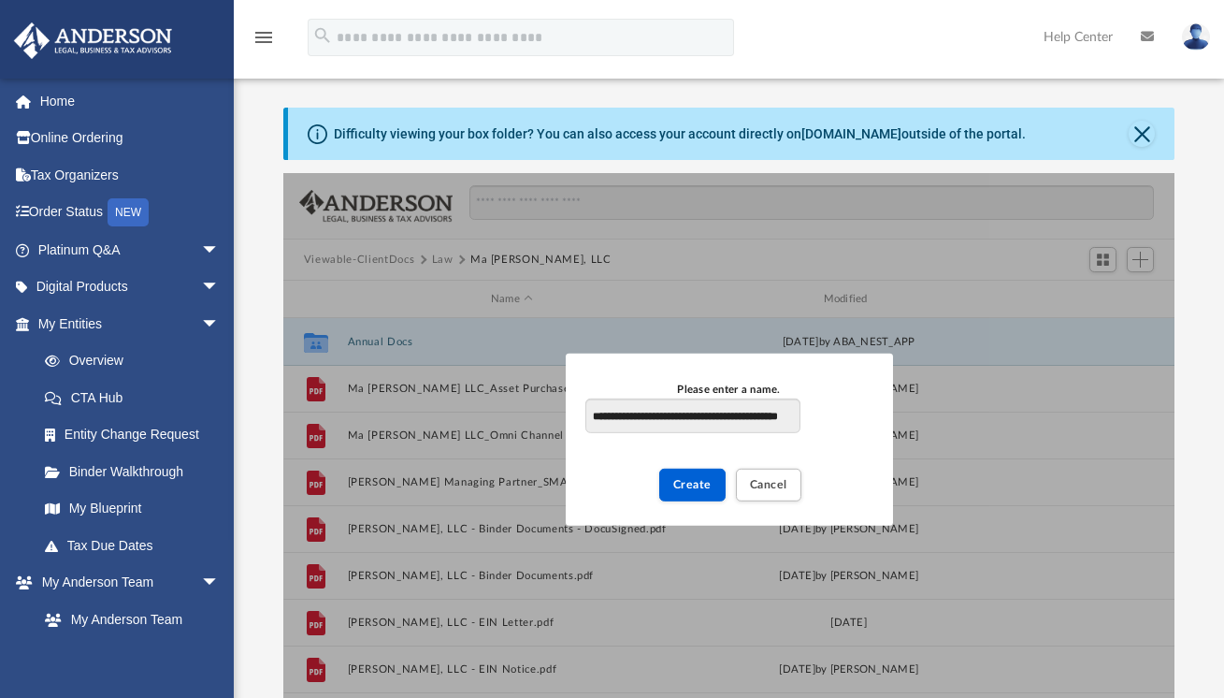
scroll to position [0, 59]
type input "**********"
click at [708, 482] on span "Create" at bounding box center [692, 483] width 38 height 11
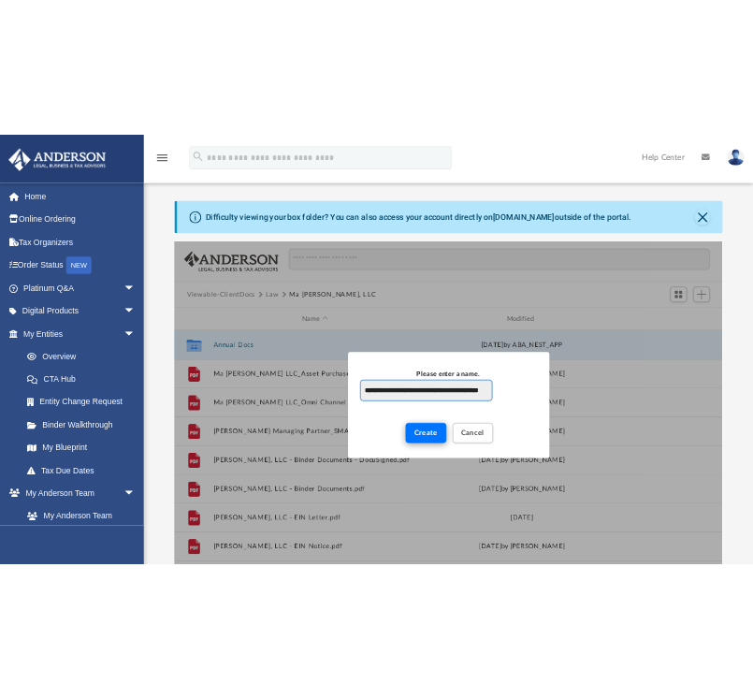
scroll to position [0, 60]
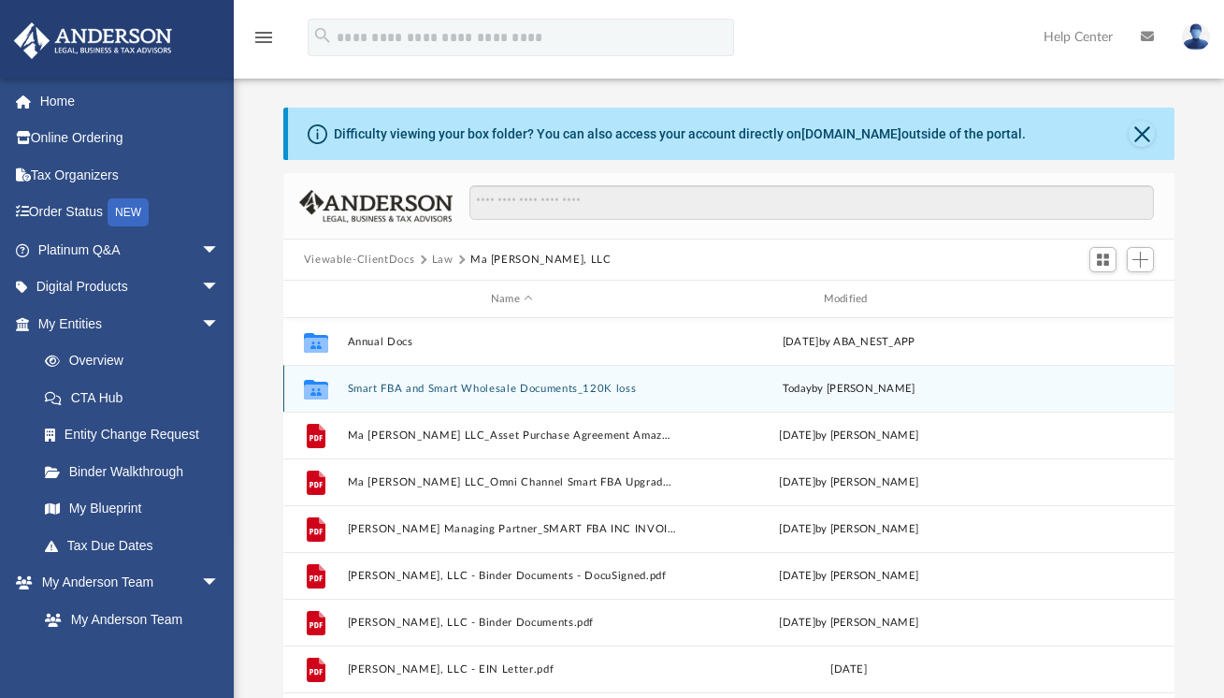
click at [504, 389] on button "Smart FBA and Smart Wholesale Documents_120K loss" at bounding box center [511, 389] width 329 height 12
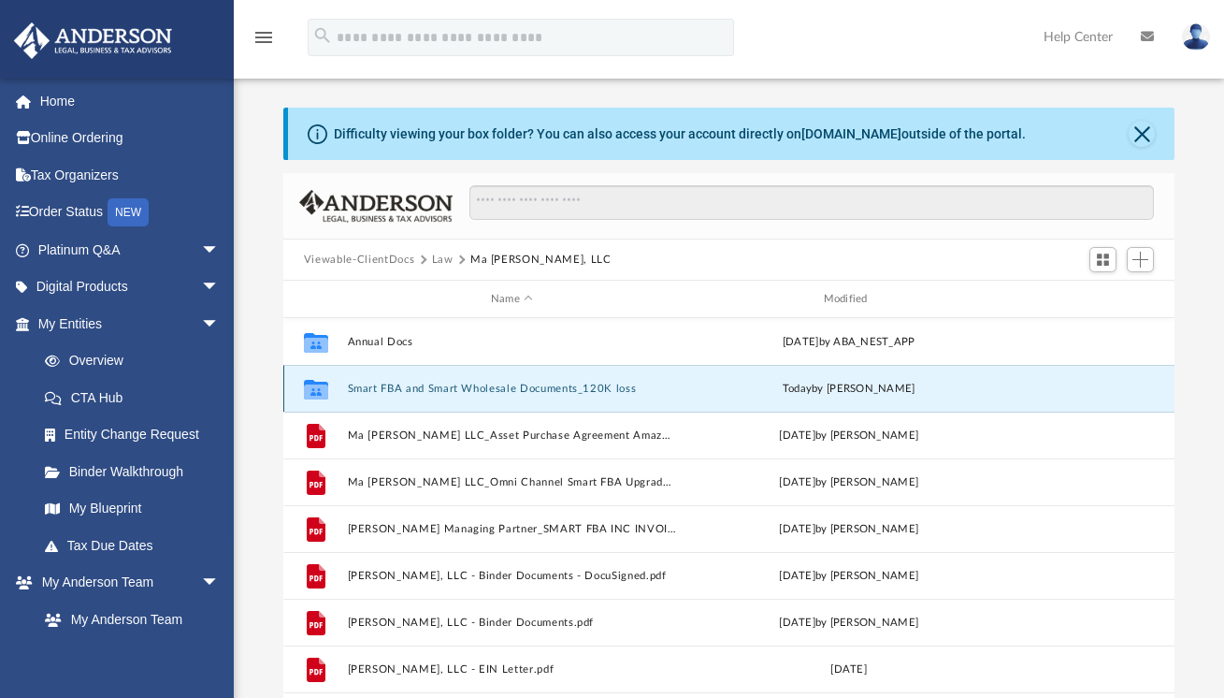
click at [504, 389] on button "Smart FBA and Smart Wholesale Documents_120K loss" at bounding box center [511, 389] width 329 height 12
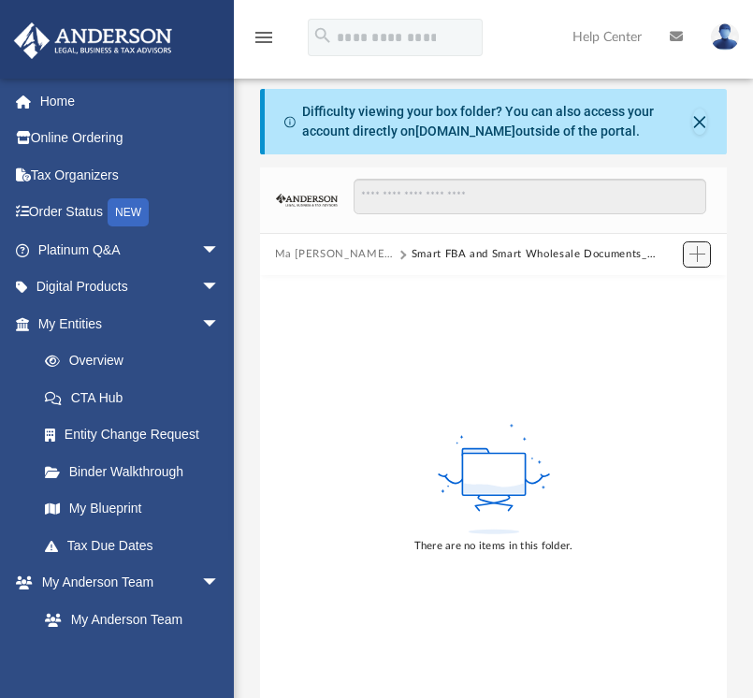
click at [692, 254] on span "Add" at bounding box center [697, 254] width 16 height 16
click at [651, 294] on li "Upload" at bounding box center [671, 291] width 60 height 20
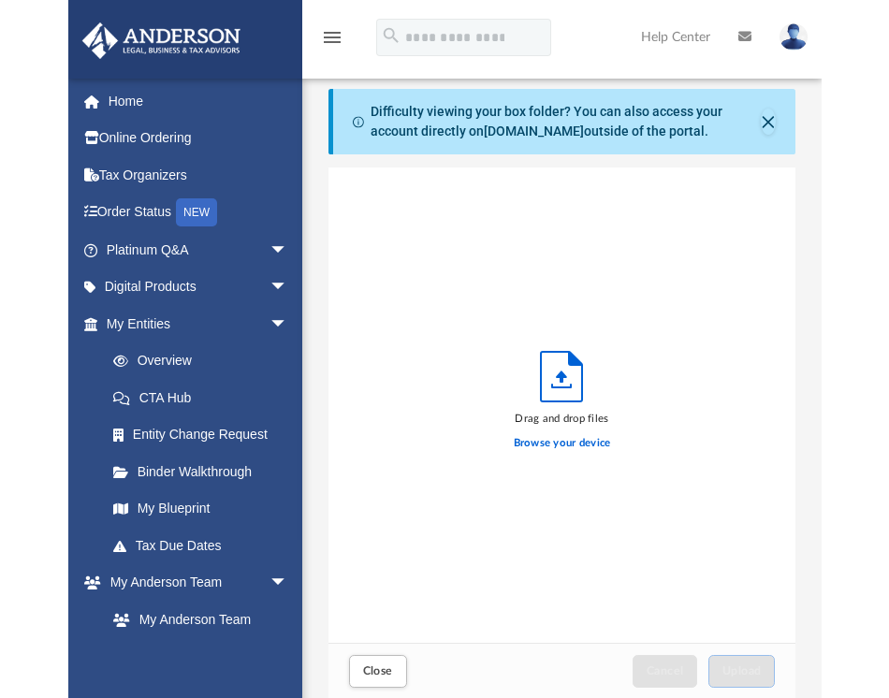
scroll to position [460, 453]
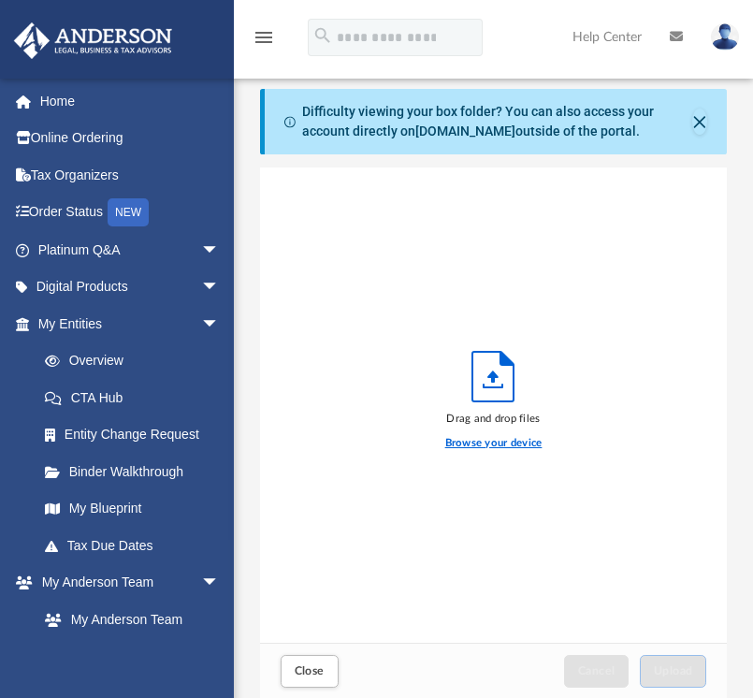
click at [484, 445] on label "Browse your device" at bounding box center [493, 443] width 97 height 17
click at [0, 0] on input "Browse your device" at bounding box center [0, 0] width 0 height 0
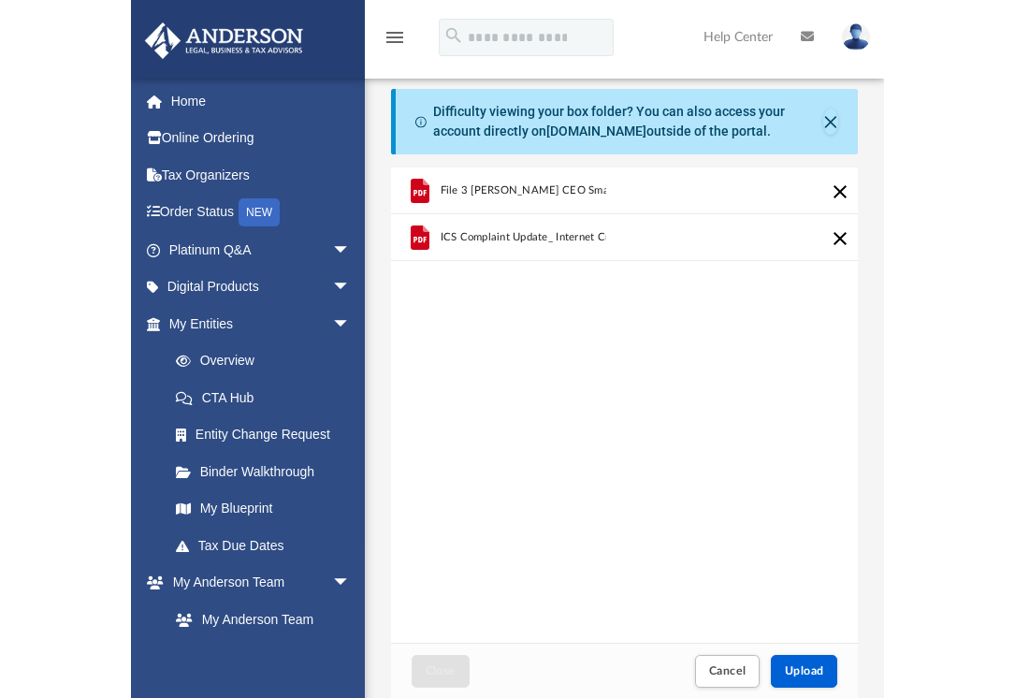
scroll to position [460, 688]
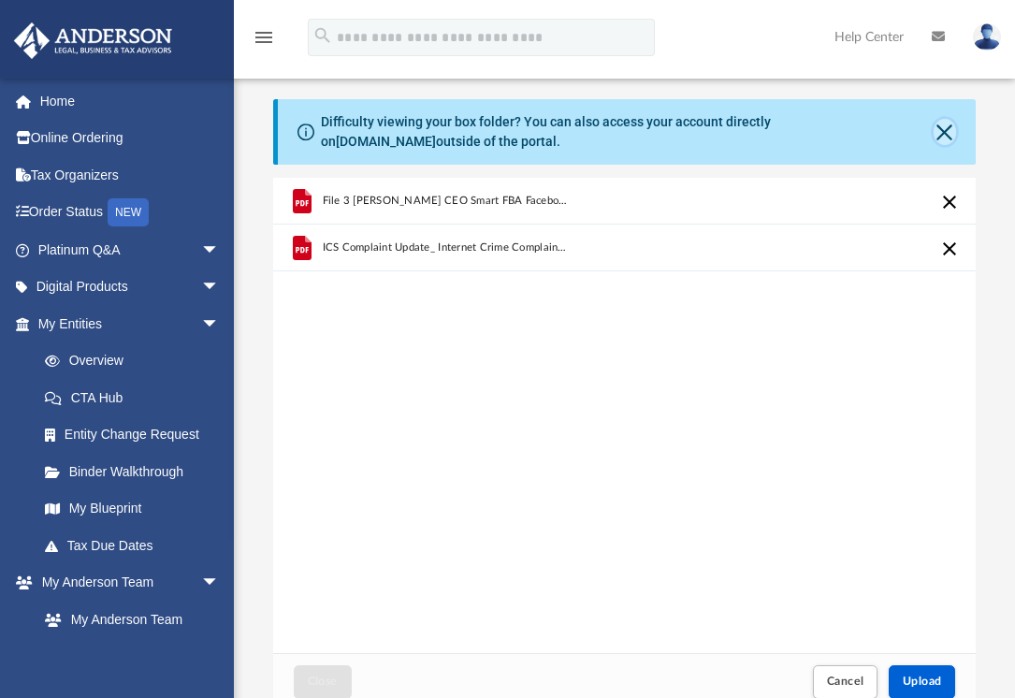
click at [940, 131] on button "Close" at bounding box center [944, 132] width 23 height 26
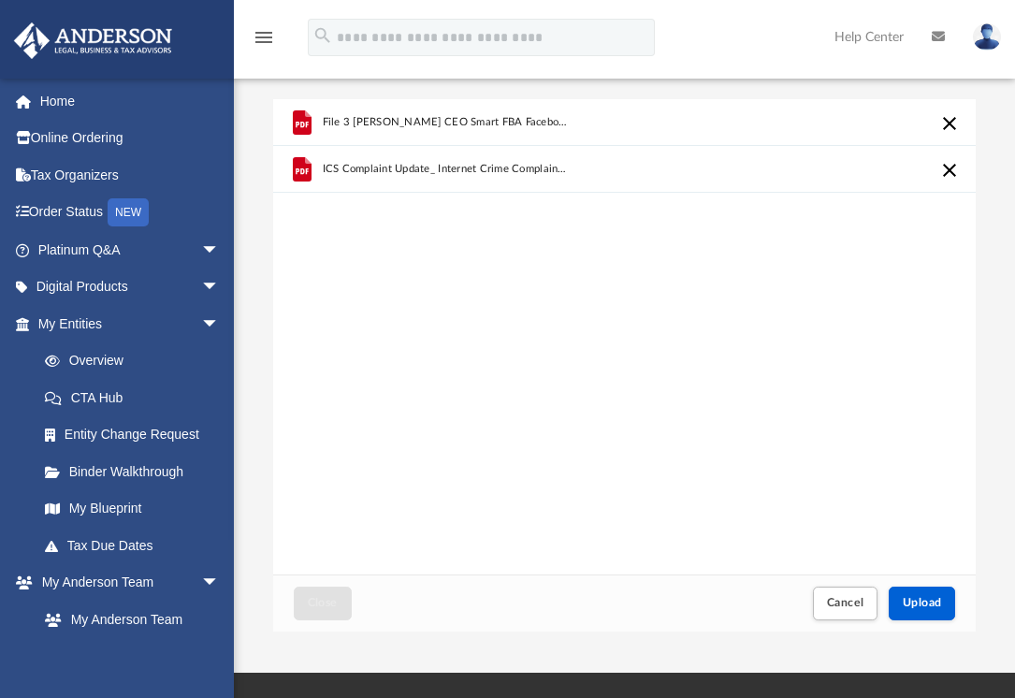
click at [522, 429] on div "File 3 Scott Hunt CEO Smart FBA Facebook Messenger BOA claim No 250113G1Ad52.pd…" at bounding box center [624, 336] width 703 height 475
click at [917, 598] on span "Upload" at bounding box center [922, 602] width 39 height 11
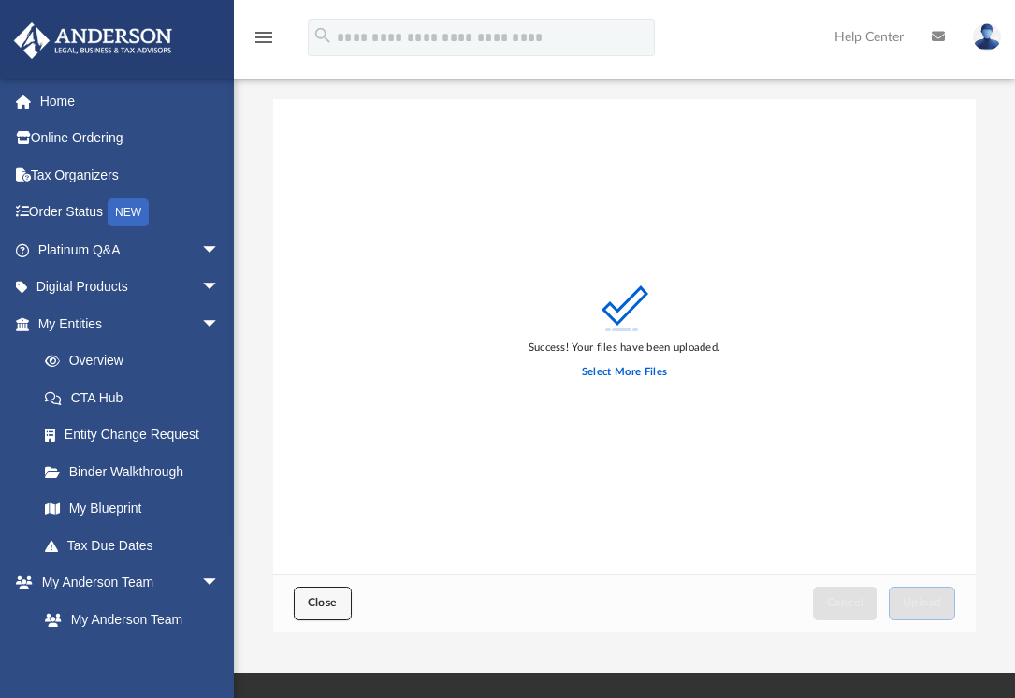
click at [320, 600] on span "Close" at bounding box center [323, 602] width 30 height 11
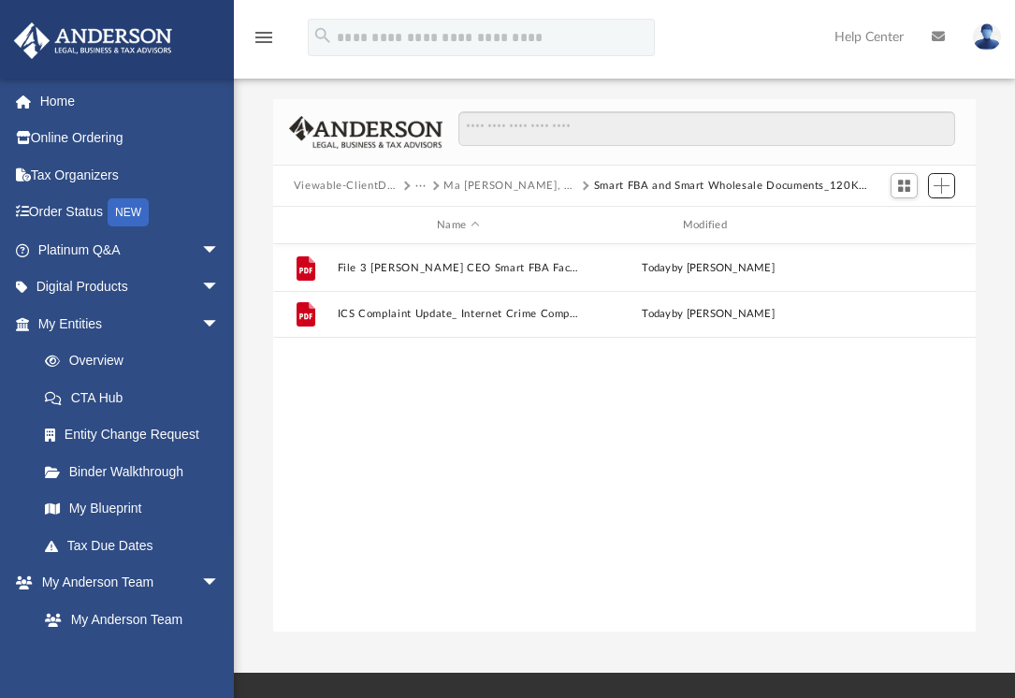
scroll to position [411, 688]
click at [947, 181] on span "Add" at bounding box center [941, 186] width 16 height 16
click at [902, 253] on li "New Folder" at bounding box center [915, 252] width 60 height 20
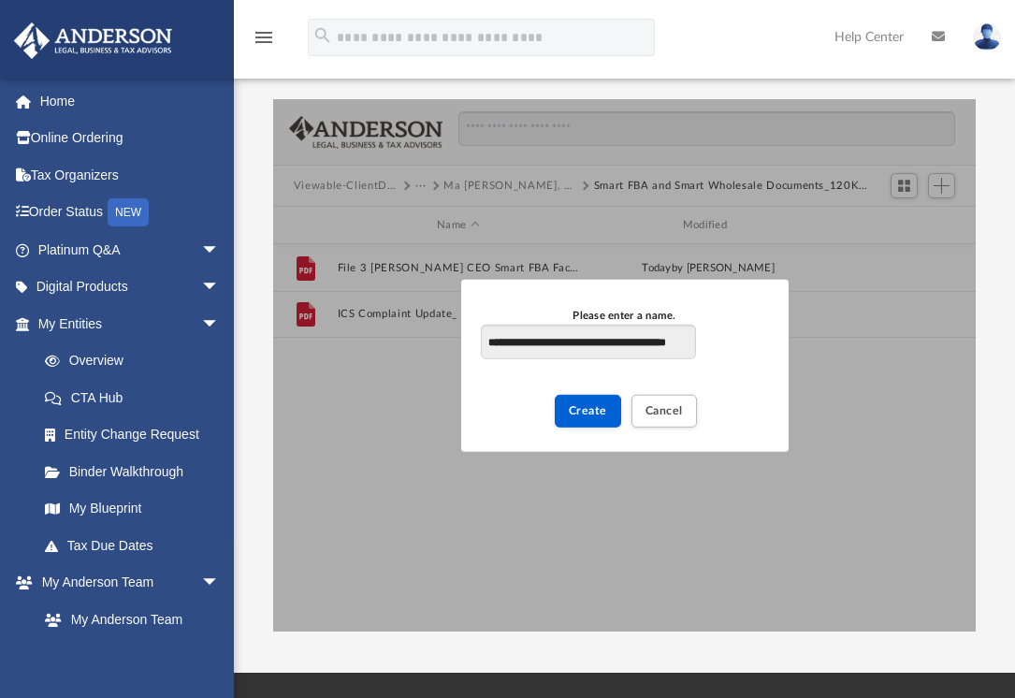
scroll to position [0, 50]
type input "**********"
click at [562, 411] on button "Create" at bounding box center [588, 410] width 66 height 33
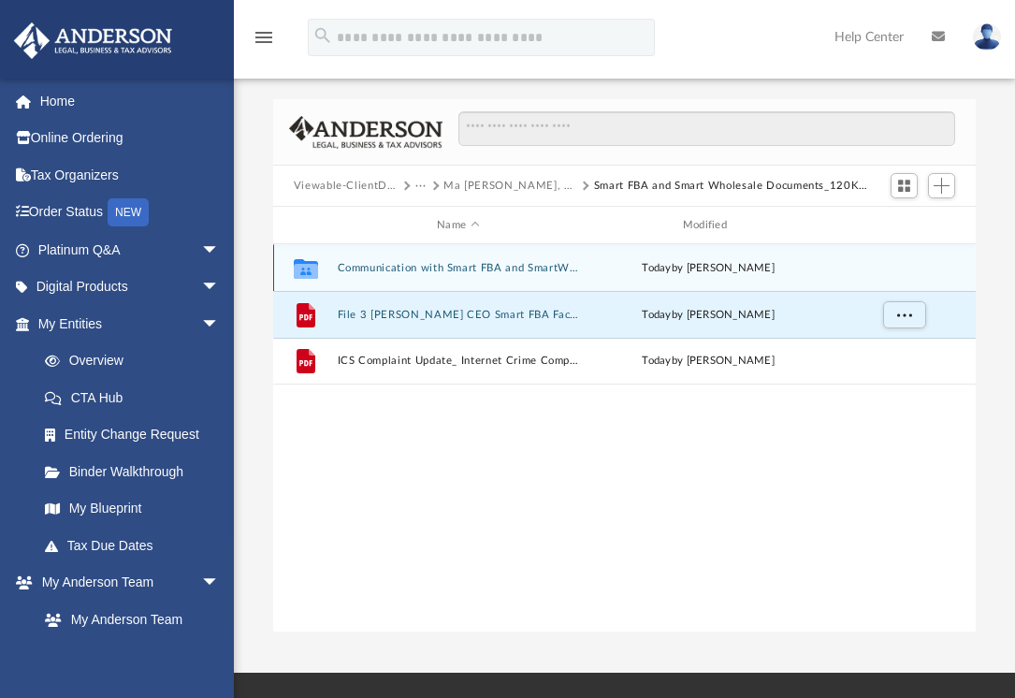
drag, startPoint x: 419, startPoint y: 317, endPoint x: 465, endPoint y: 258, distance: 74.7
click at [465, 258] on div "Collaborated Folder Communication with Smart FBA and SmartWholesale [DATE] by […" at bounding box center [624, 314] width 703 height 140
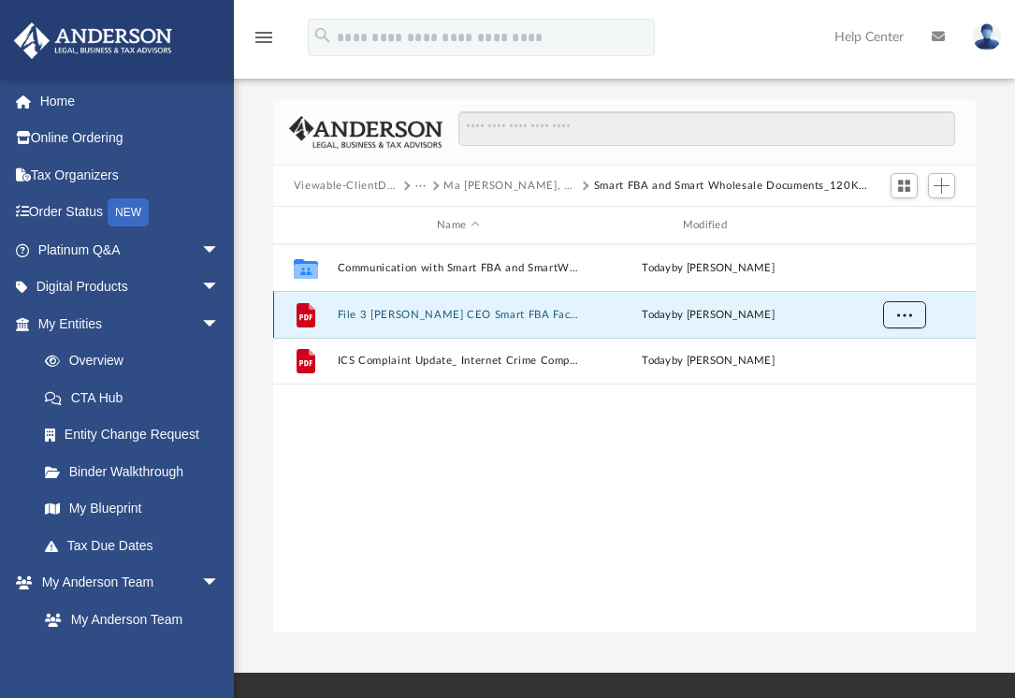
click at [904, 309] on span "More options" at bounding box center [903, 314] width 15 height 10
click at [906, 314] on span "More options" at bounding box center [903, 314] width 15 height 10
click at [310, 320] on icon "grid" at bounding box center [306, 314] width 19 height 24
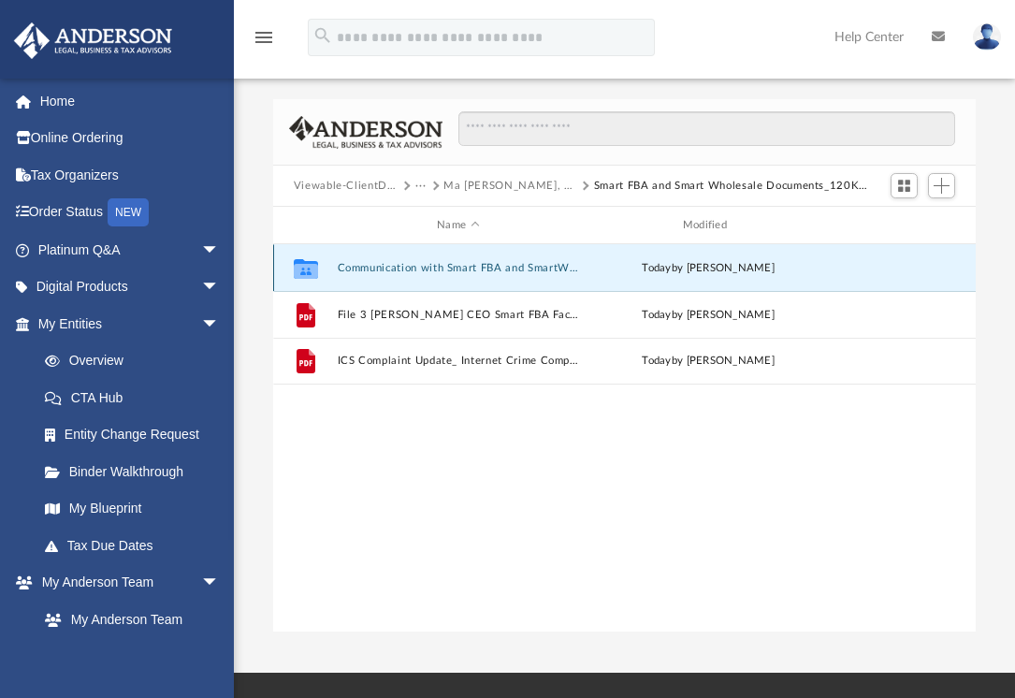
click at [381, 266] on button "Communication with Smart FBA and SmartWholesale" at bounding box center [458, 268] width 242 height 12
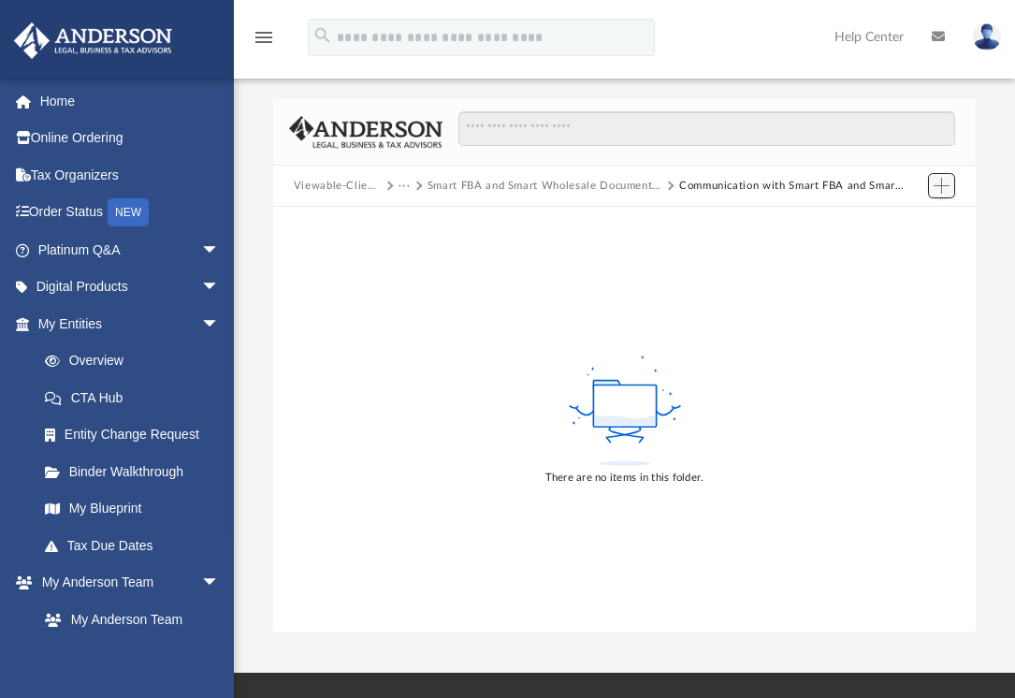
click at [938, 184] on span "Add" at bounding box center [941, 186] width 16 height 16
click at [901, 225] on li "Upload" at bounding box center [915, 222] width 60 height 20
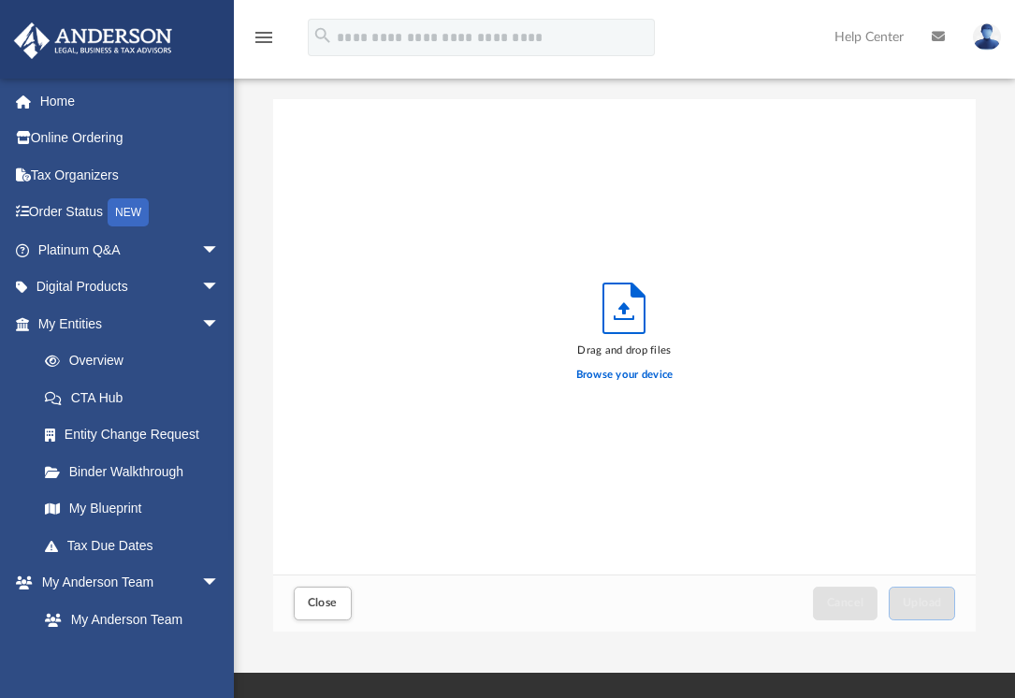
scroll to position [460, 688]
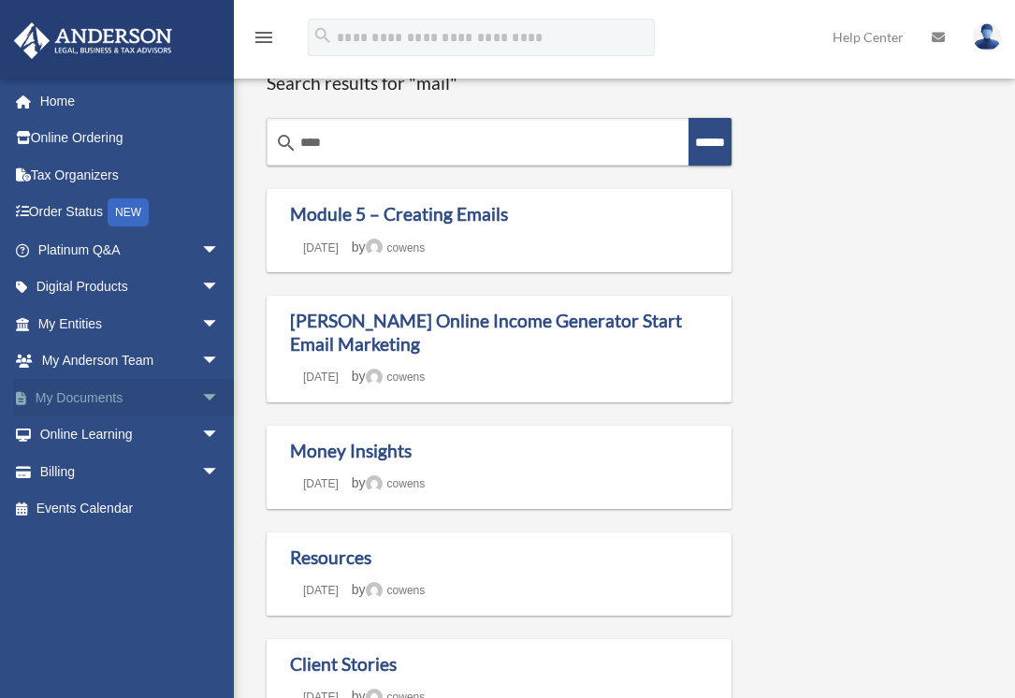
click at [201, 397] on span "arrow_drop_down" at bounding box center [219, 398] width 37 height 38
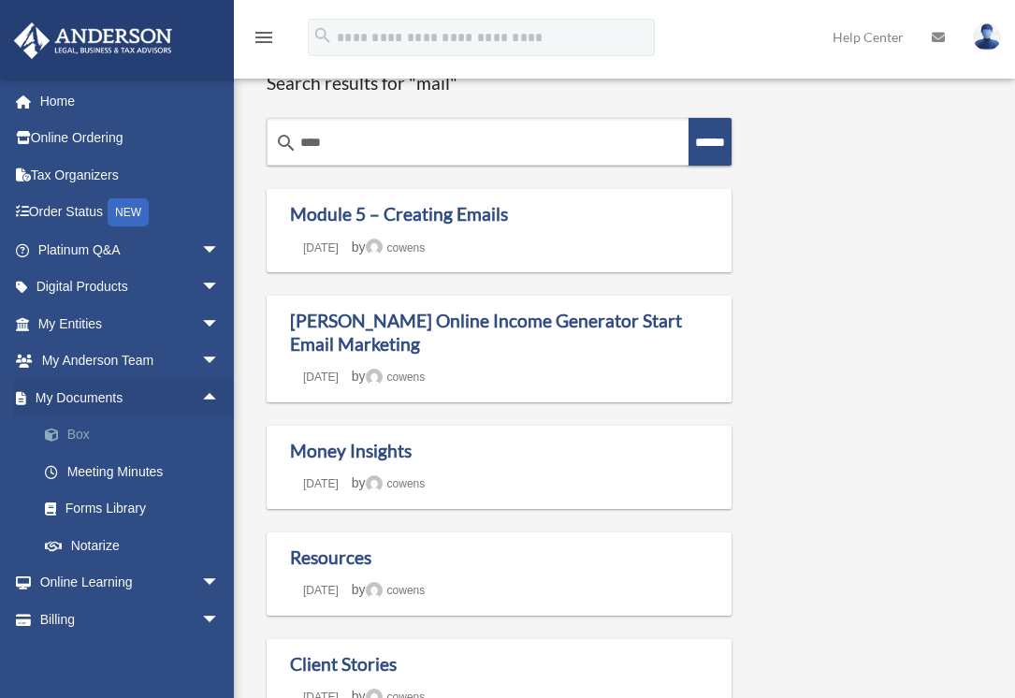
click at [119, 442] on link "Box" at bounding box center [137, 434] width 222 height 37
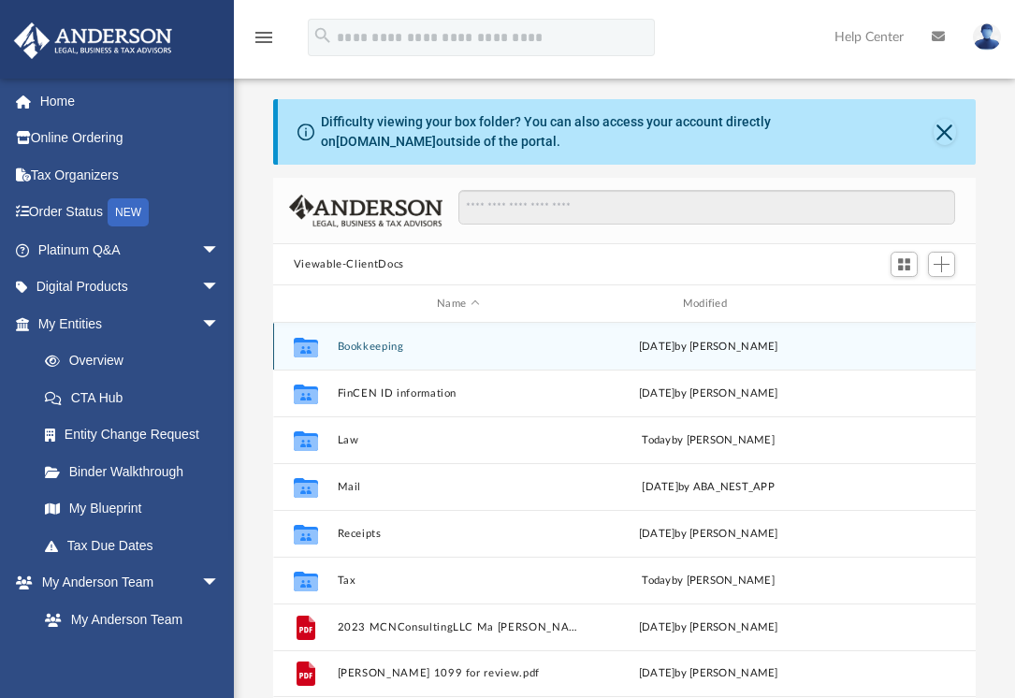
scroll to position [411, 688]
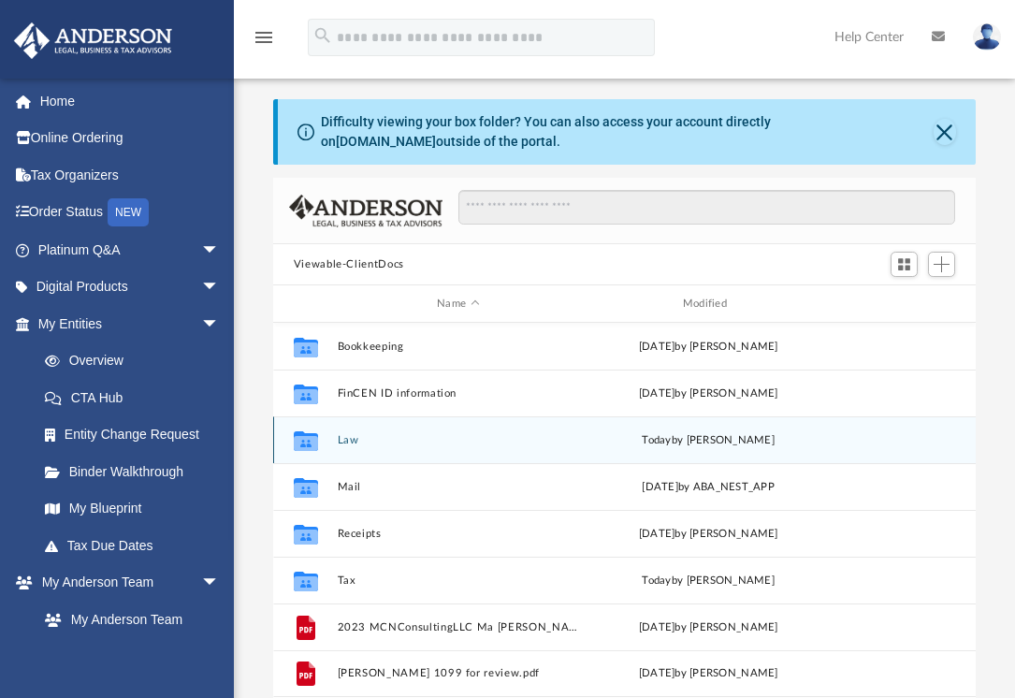
click at [312, 437] on icon "grid" at bounding box center [306, 442] width 24 height 15
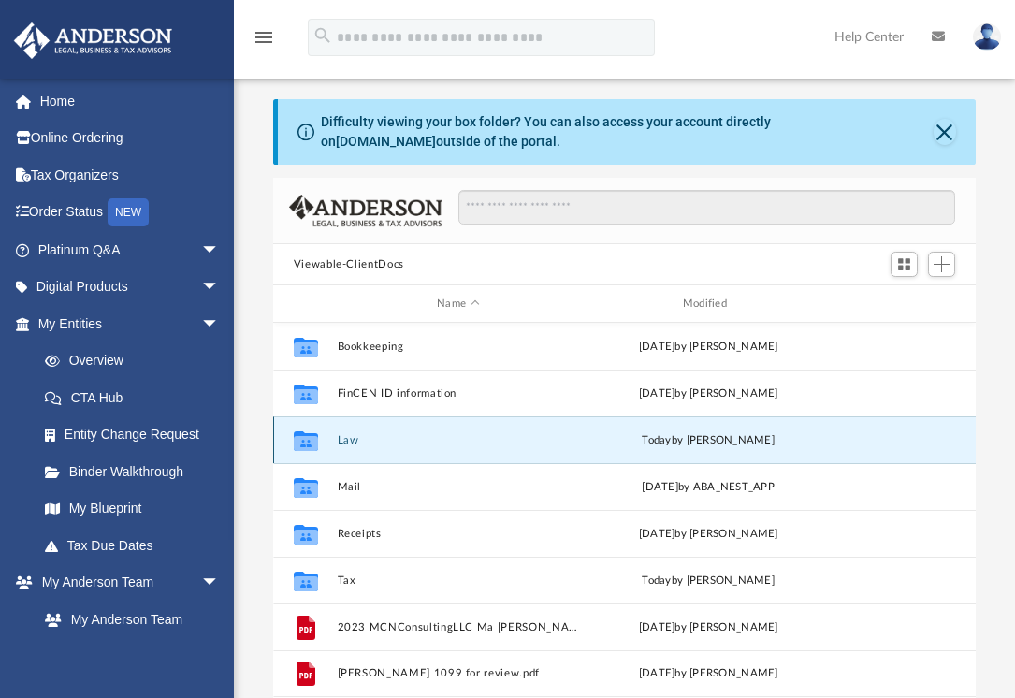
click at [302, 437] on icon "grid" at bounding box center [306, 442] width 24 height 15
click at [348, 441] on button "Law" at bounding box center [458, 440] width 242 height 12
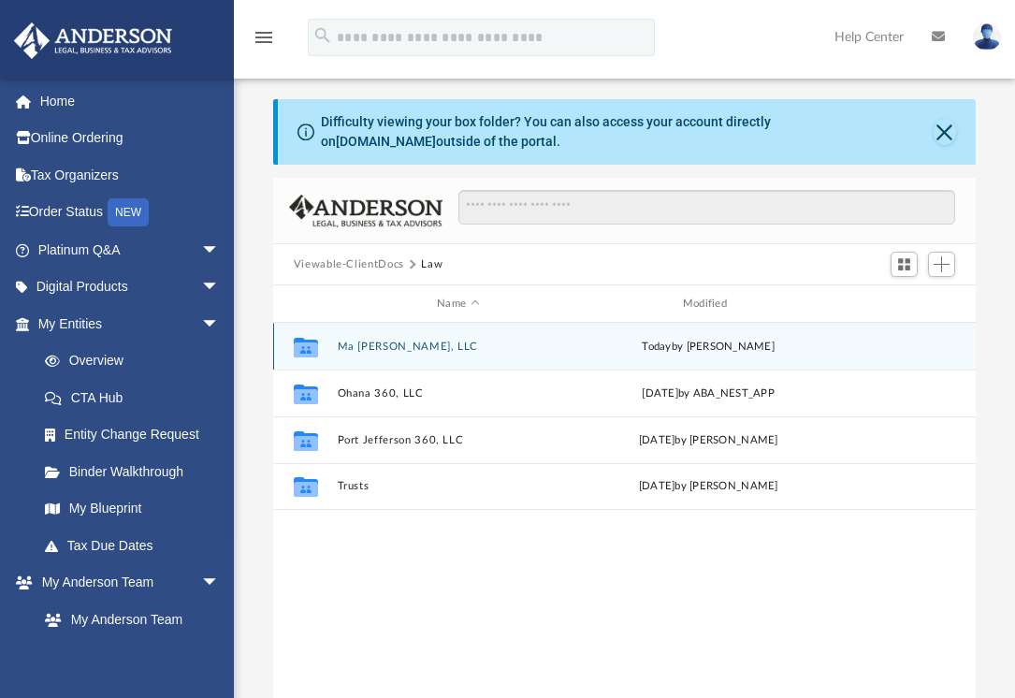
click at [307, 348] on icon "grid" at bounding box center [306, 348] width 24 height 15
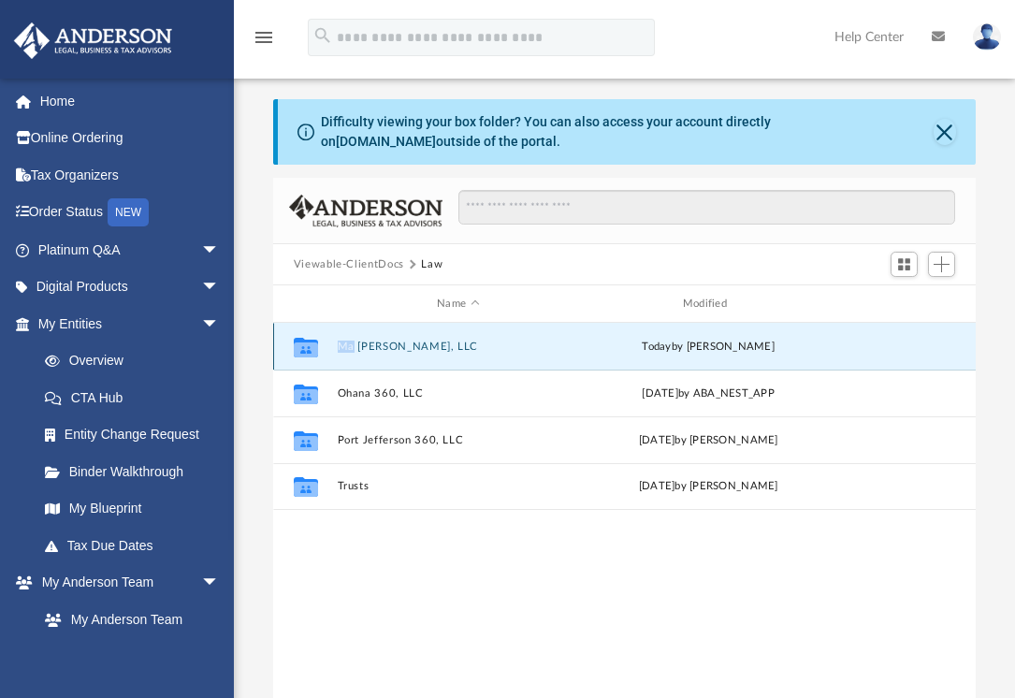
click at [451, 347] on button "Ma [PERSON_NAME], LLC" at bounding box center [458, 346] width 242 height 12
click at [419, 343] on button "Ma [PERSON_NAME], LLC" at bounding box center [458, 346] width 242 height 12
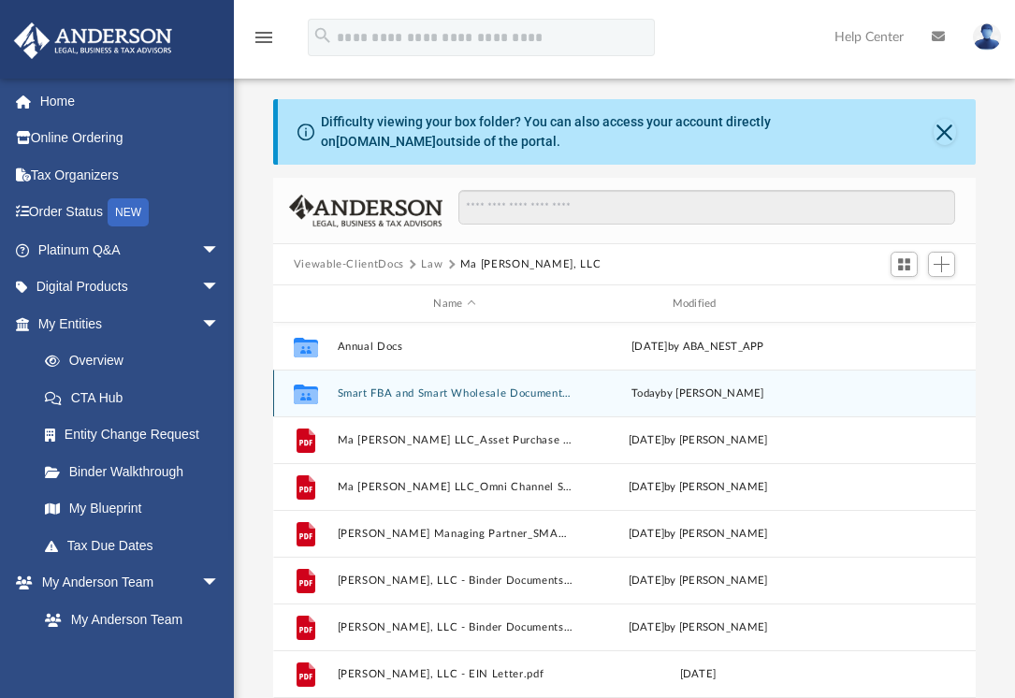
click at [489, 395] on button "Smart FBA and Smart Wholesale Documents_120K loss" at bounding box center [454, 393] width 235 height 12
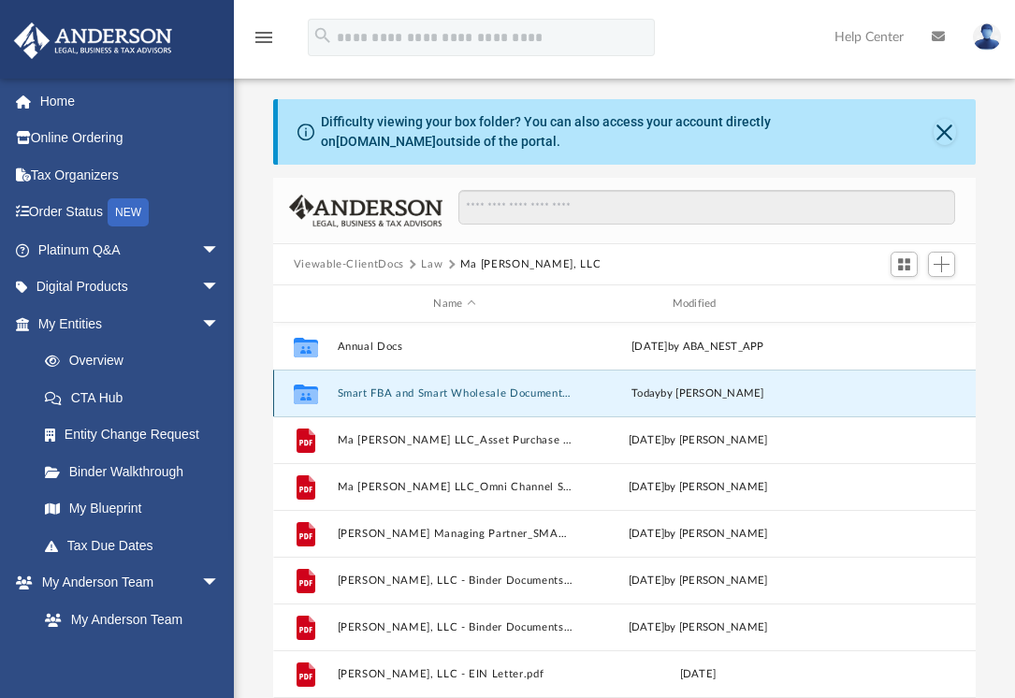
click at [489, 395] on button "Smart FBA and Smart Wholesale Documents_120K loss" at bounding box center [454, 393] width 235 height 12
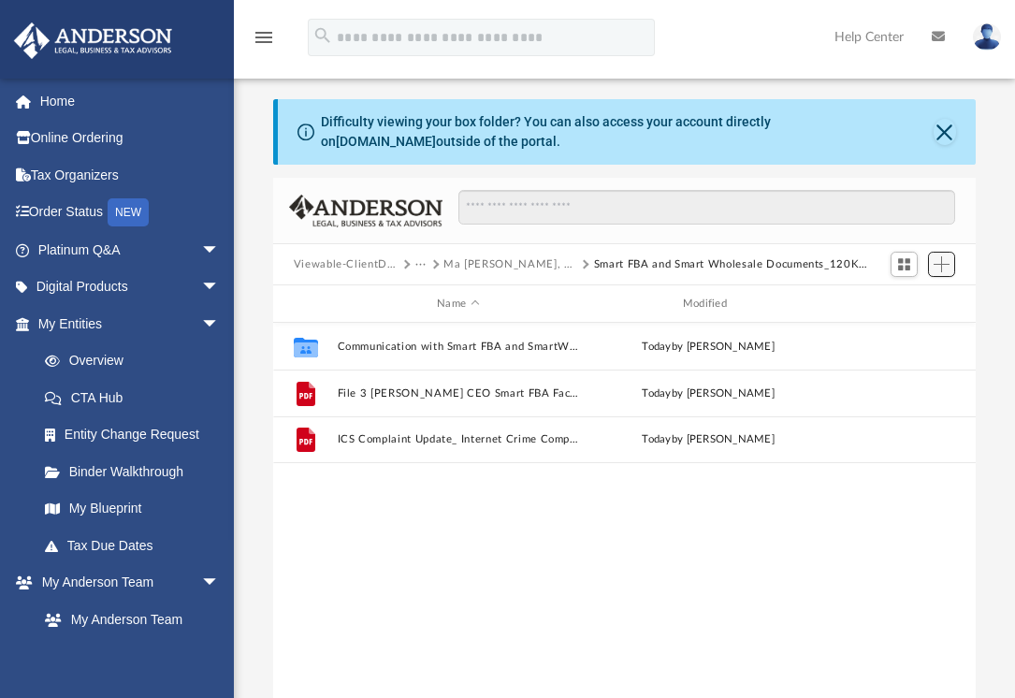
click at [940, 261] on span "Add" at bounding box center [941, 264] width 16 height 16
click at [907, 331] on li "New Folder" at bounding box center [915, 331] width 60 height 20
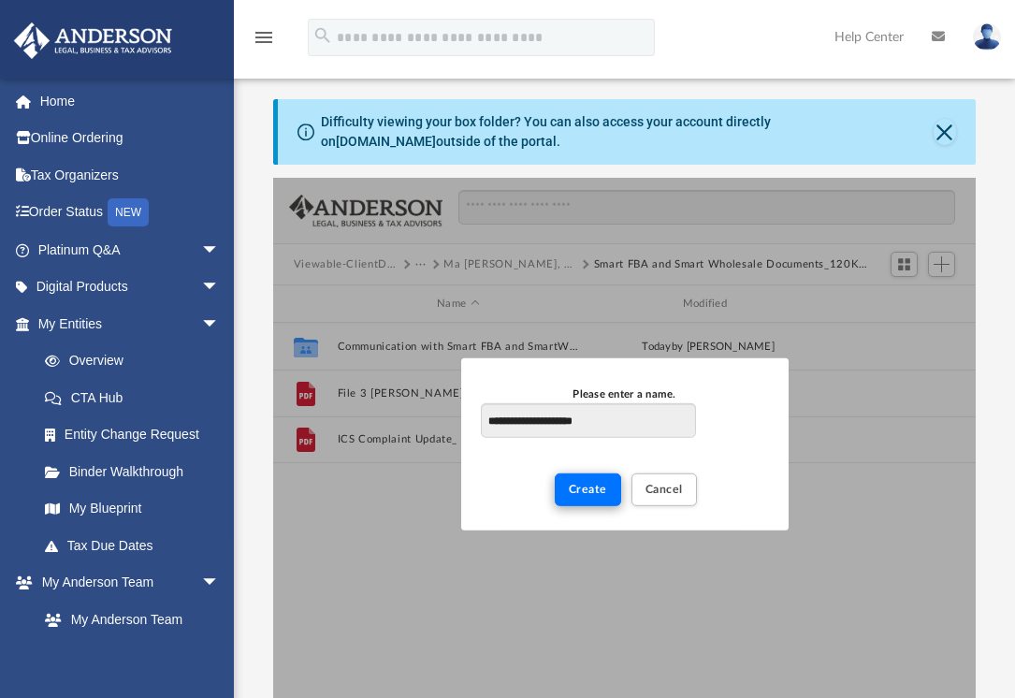
type input "**********"
click at [581, 473] on button "Create" at bounding box center [588, 488] width 66 height 33
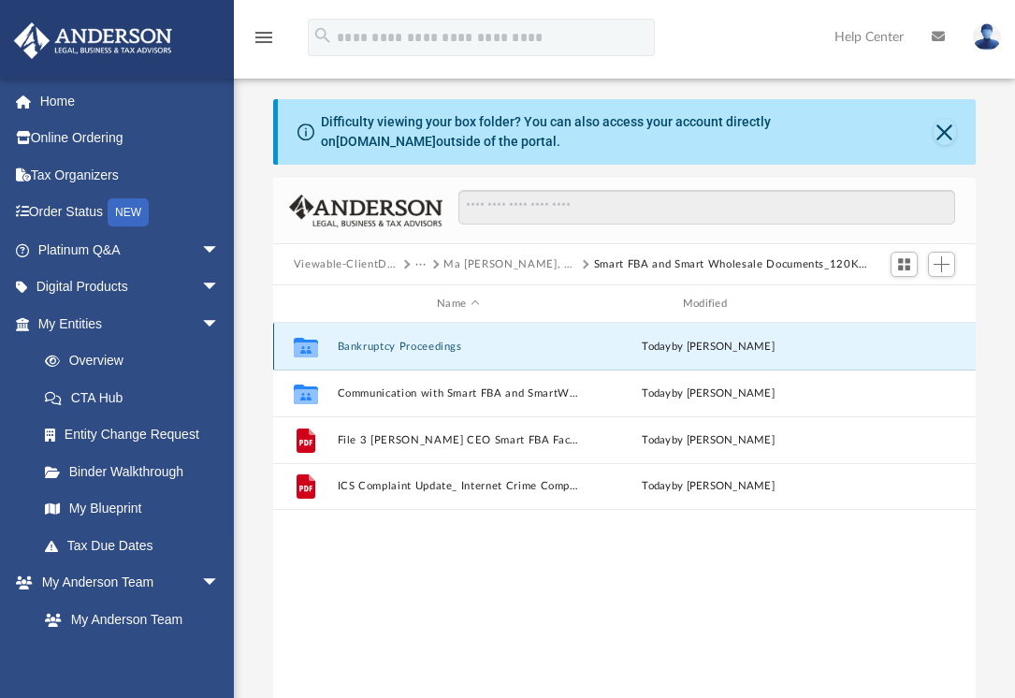
click at [401, 351] on button "Bankruptcy Proceedings" at bounding box center [458, 346] width 242 height 12
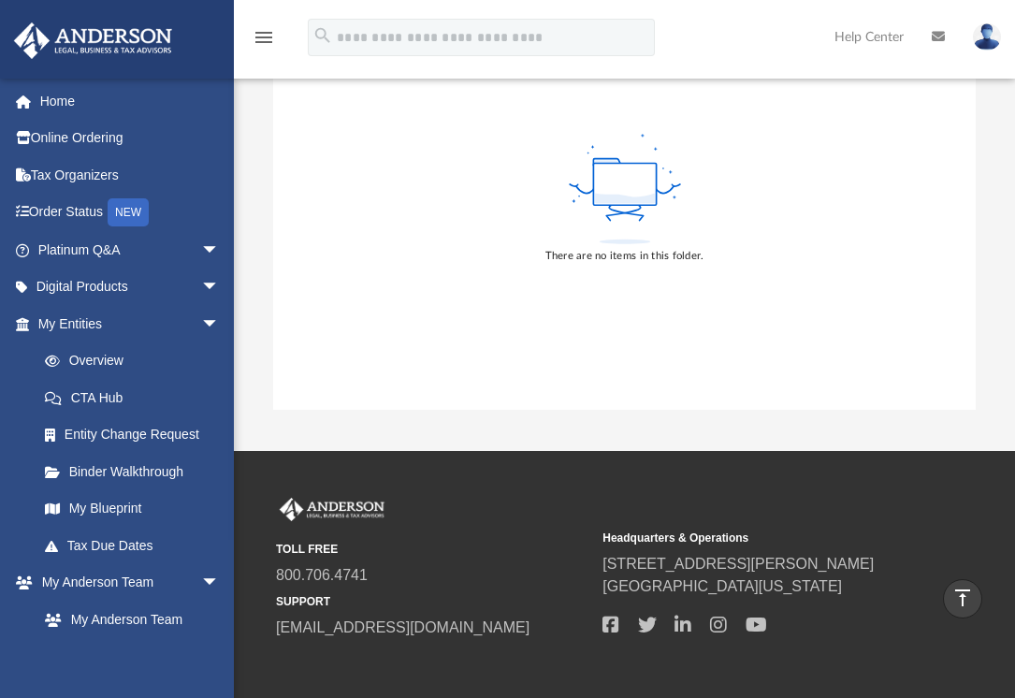
scroll to position [26, 0]
